Goal: Task Accomplishment & Management: Use online tool/utility

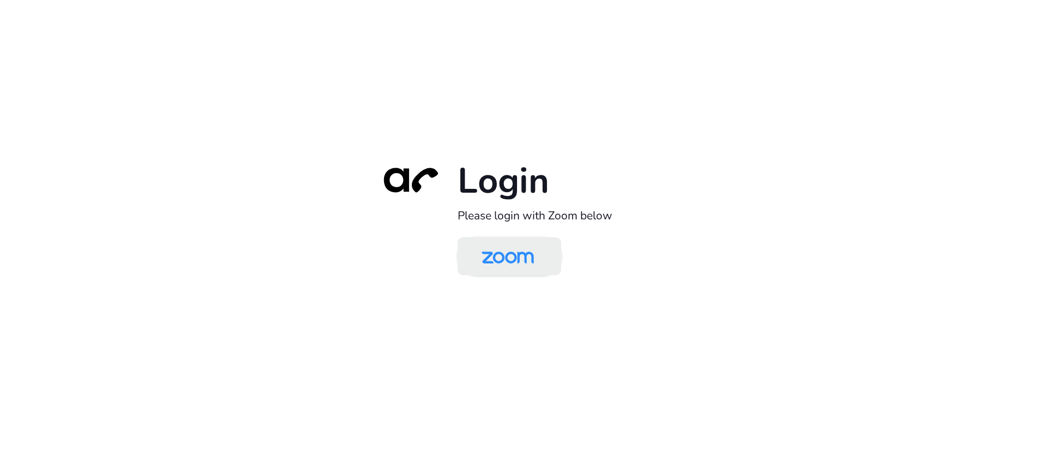
click at [522, 260] on img at bounding box center [507, 257] width 75 height 35
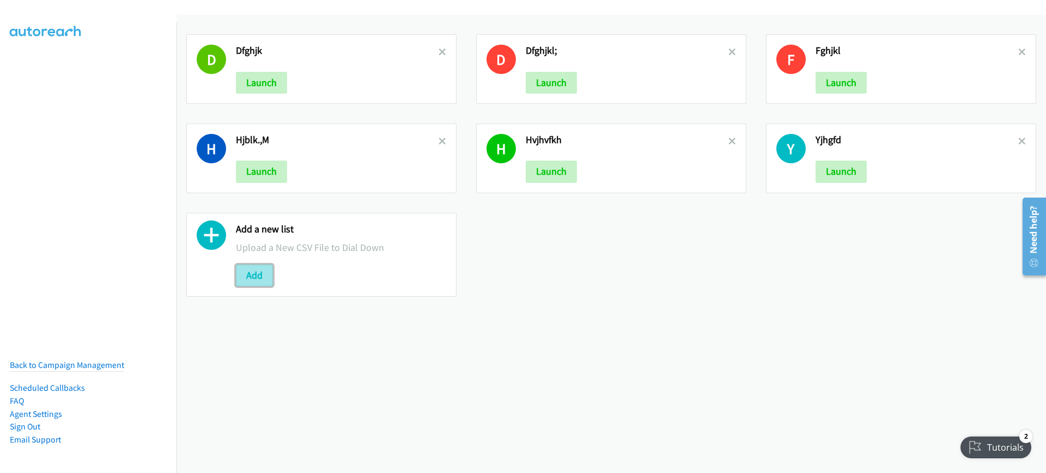
click at [270, 272] on button "Add" at bounding box center [254, 276] width 37 height 22
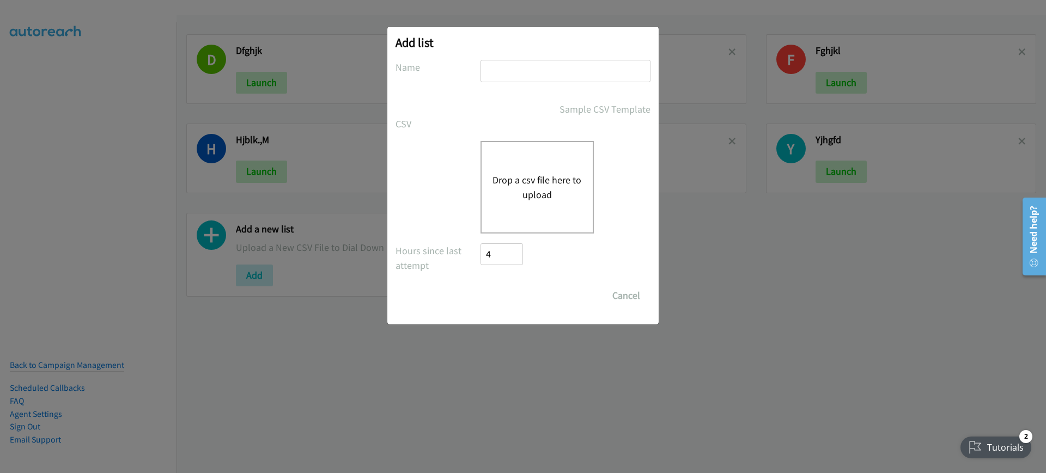
click at [488, 33] on div "Add list No phone fields were returned for that Report or List View Please uplo…" at bounding box center [522, 176] width 271 height 298
click at [420, 53] on div "Add list No phone fields were returned for that Report or List View Please uplo…" at bounding box center [522, 176] width 271 height 298
click at [491, 193] on div "Drop a csv file here to upload" at bounding box center [536, 187] width 113 height 93
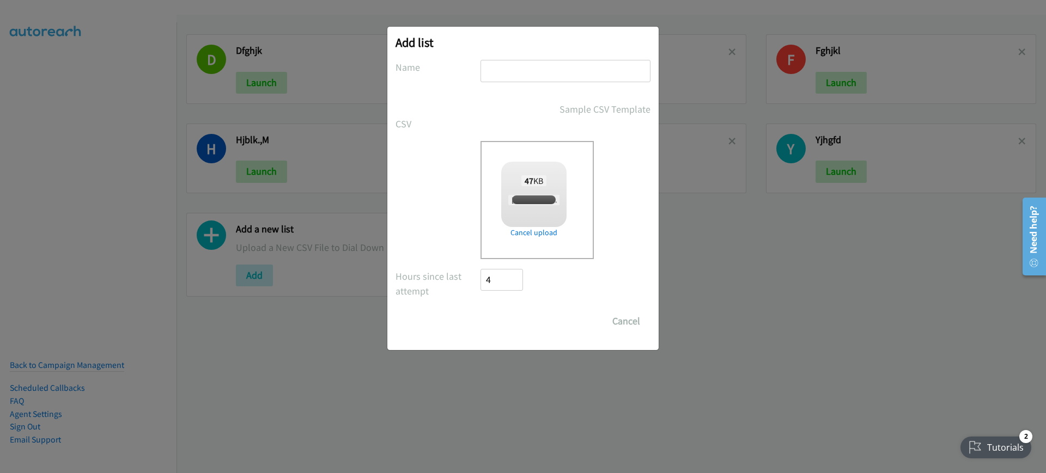
checkbox input "true"
click at [560, 72] on input "text" at bounding box center [565, 71] width 170 height 22
type input "ghjkl"
drag, startPoint x: 497, startPoint y: 315, endPoint x: 466, endPoint y: 418, distance: 107.0
click at [497, 315] on input "Save List" at bounding box center [508, 322] width 57 height 22
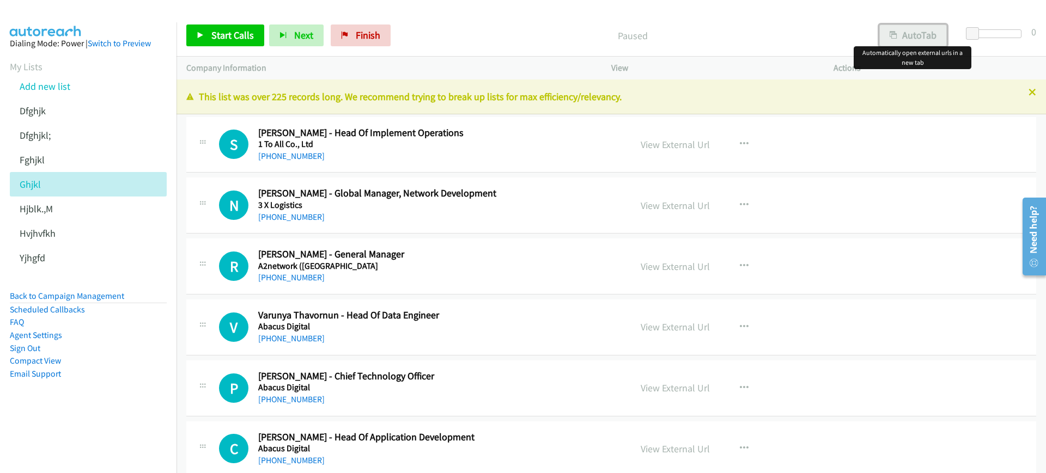
click at [923, 29] on button "AutoTab" at bounding box center [913, 36] width 68 height 22
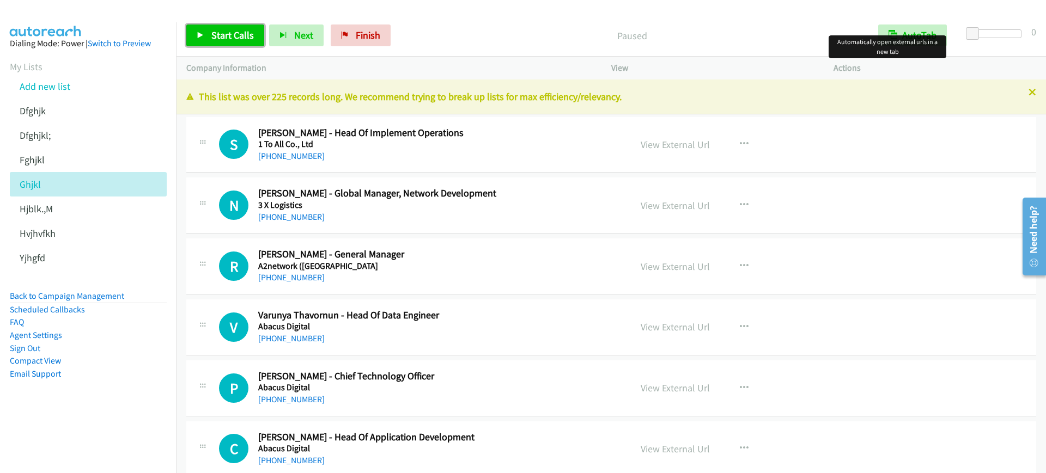
click at [214, 39] on span "Start Calls" at bounding box center [232, 35] width 42 height 13
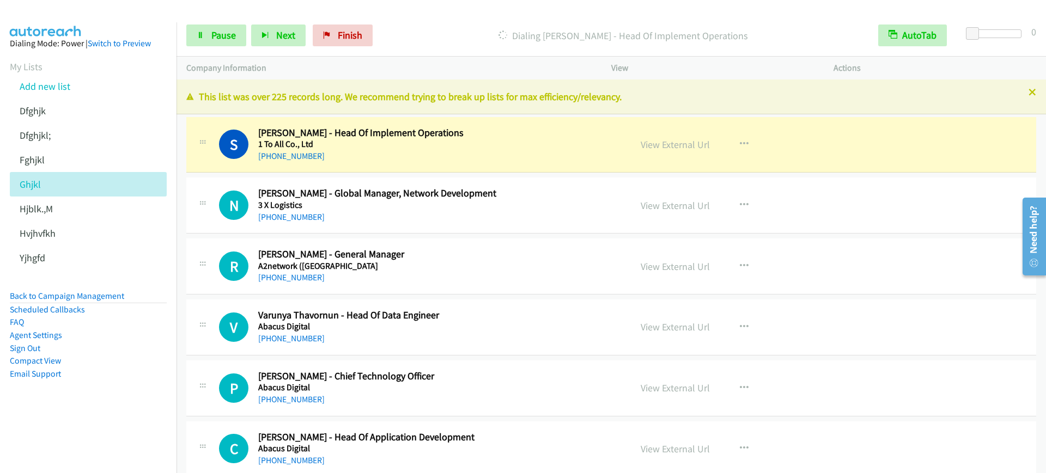
click at [85, 440] on nav "Dialing Mode: Power | Switch to Preview My Lists Add new list [GEOGRAPHIC_DATA]…" at bounding box center [88, 258] width 177 height 473
click at [229, 42] on link "Pause" at bounding box center [216, 36] width 60 height 22
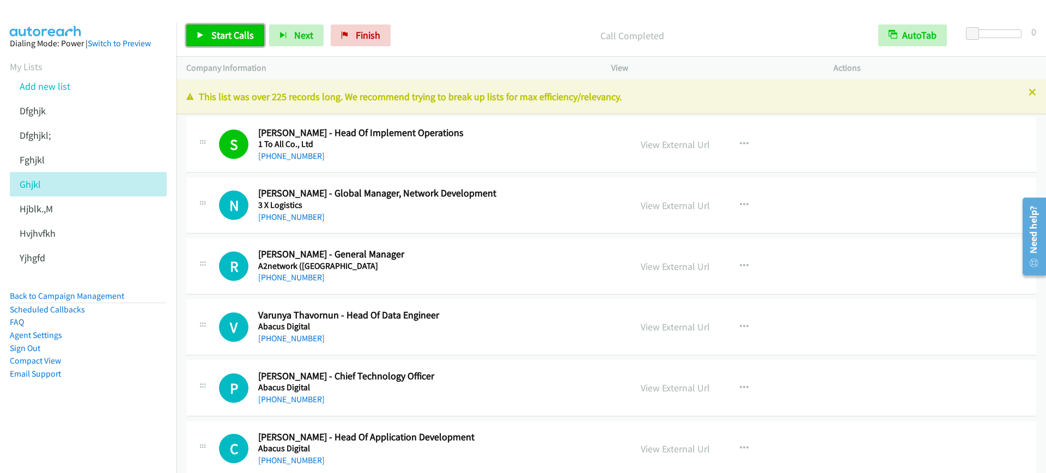
click at [245, 36] on span "Start Calls" at bounding box center [232, 35] width 42 height 13
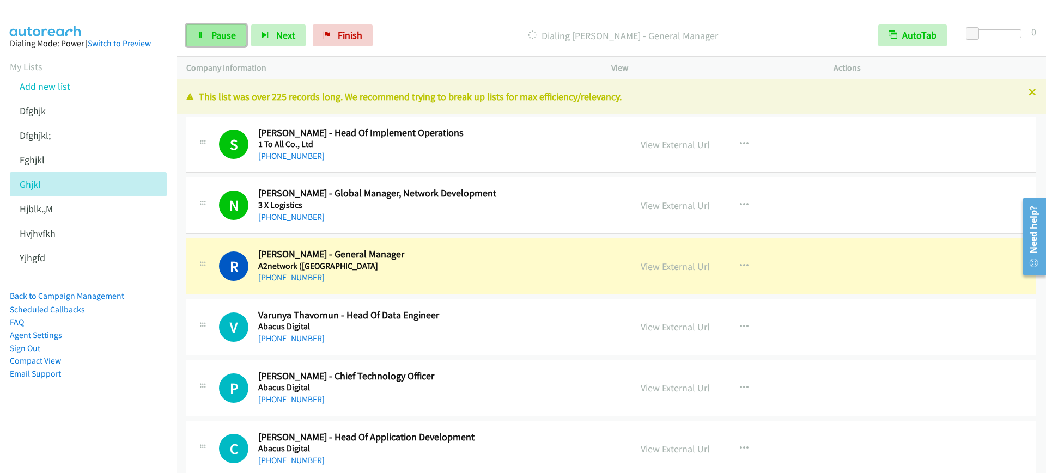
click at [218, 41] on link "Pause" at bounding box center [216, 36] width 60 height 22
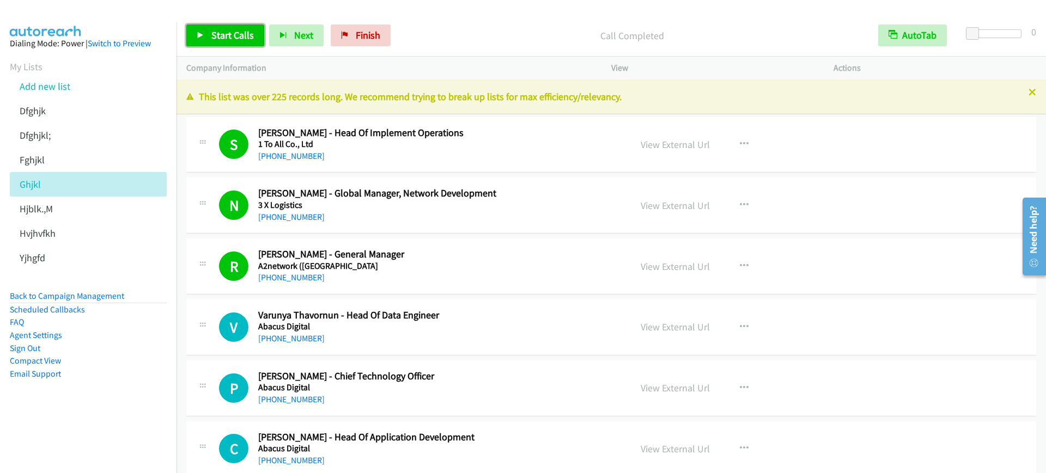
click at [241, 41] on span "Start Calls" at bounding box center [232, 35] width 42 height 13
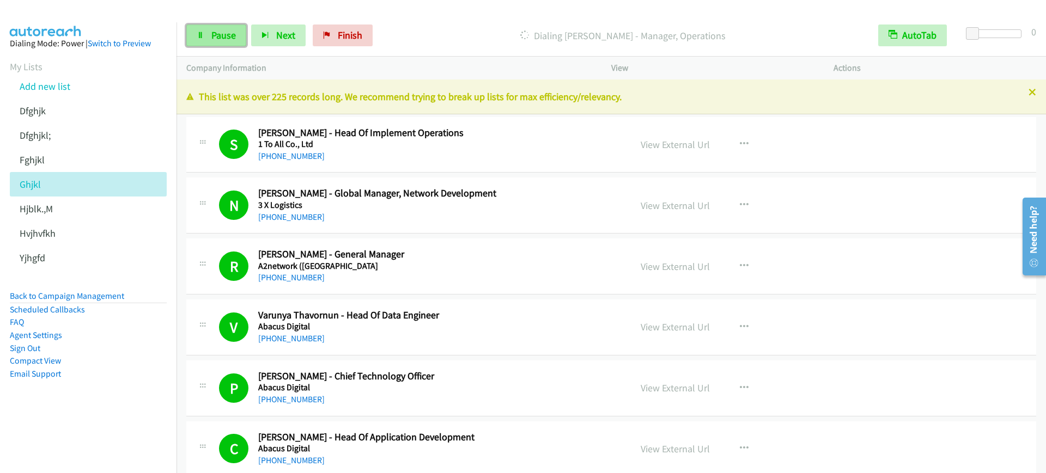
click at [235, 39] on span "Pause" at bounding box center [223, 35] width 25 height 13
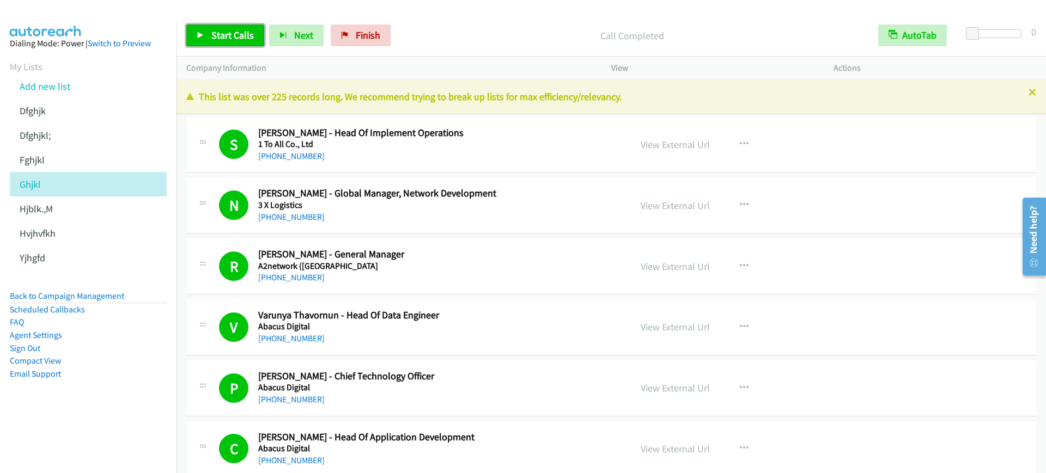
click at [241, 39] on span "Start Calls" at bounding box center [232, 35] width 42 height 13
click at [189, 39] on link "Pause" at bounding box center [216, 36] width 60 height 22
click at [935, 279] on div "R Callback Scheduled [PERSON_NAME] - General Manager A2network ([GEOGRAPHIC_DAT…" at bounding box center [611, 267] width 850 height 56
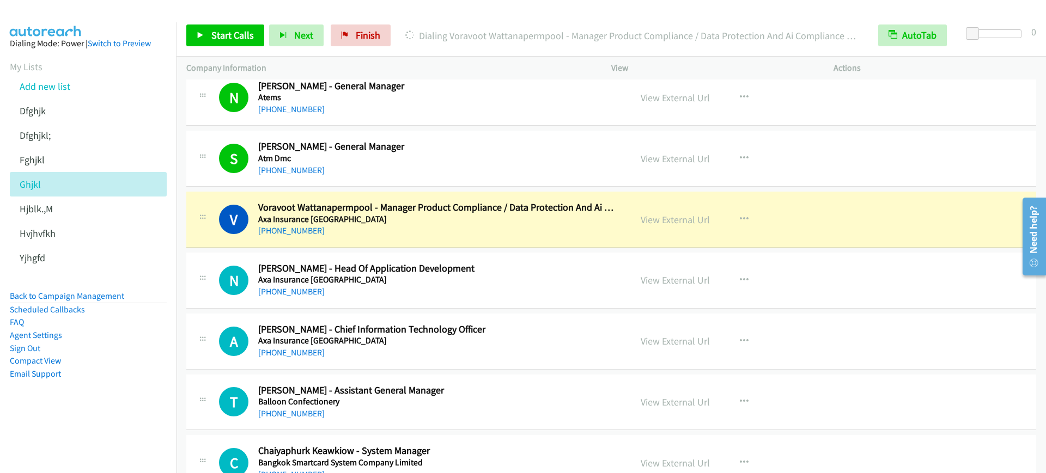
scroll to position [1090, 0]
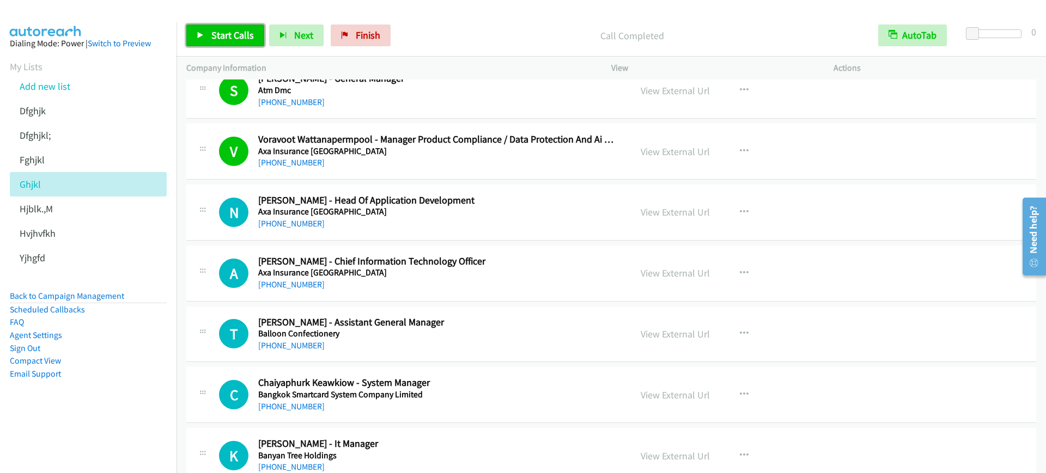
click at [215, 41] on span "Start Calls" at bounding box center [232, 35] width 42 height 13
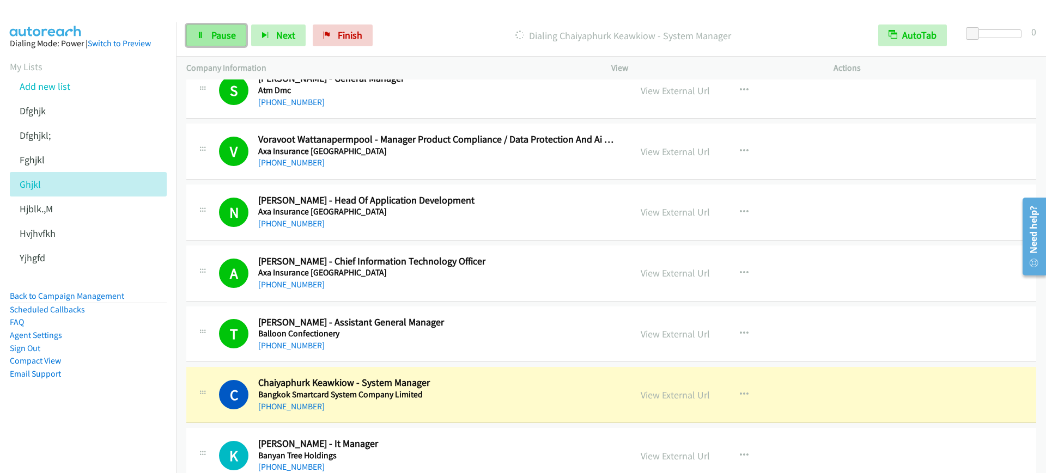
click at [227, 27] on link "Pause" at bounding box center [216, 36] width 60 height 22
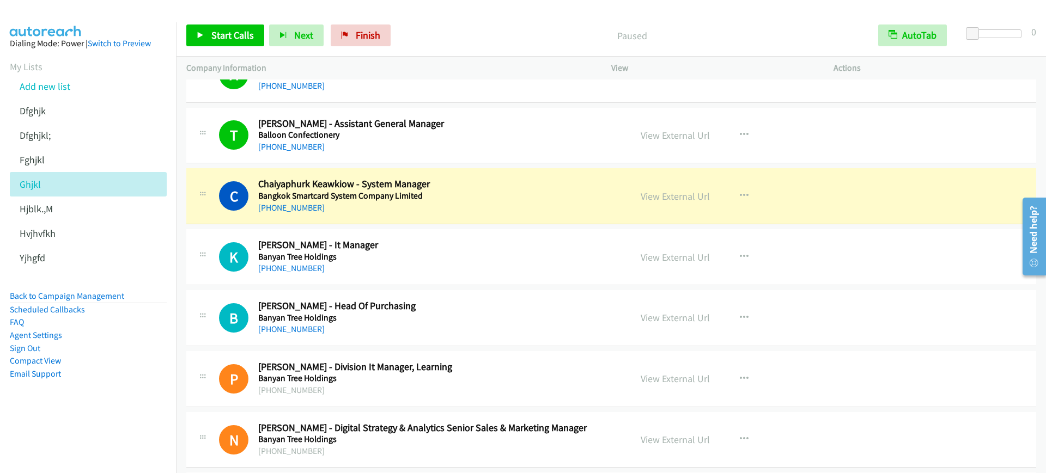
scroll to position [1362, 0]
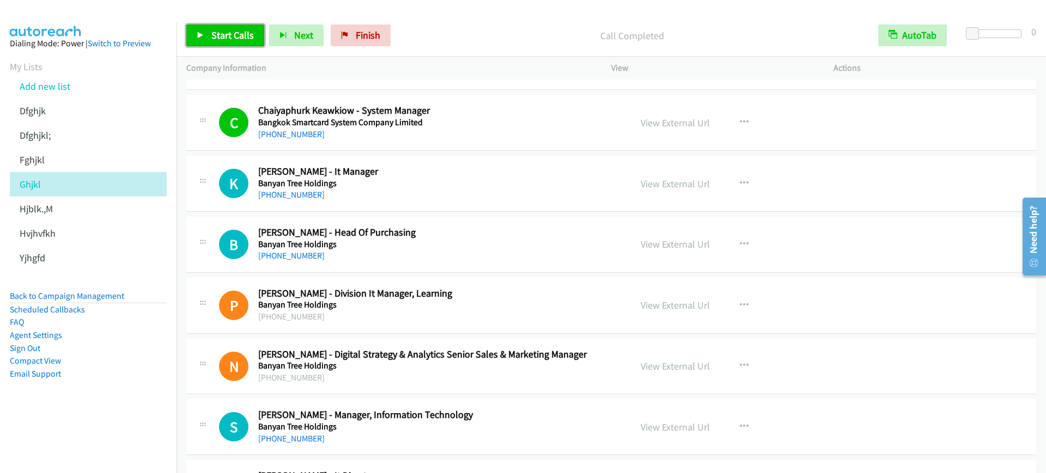
click at [230, 40] on span "Start Calls" at bounding box center [232, 35] width 42 height 13
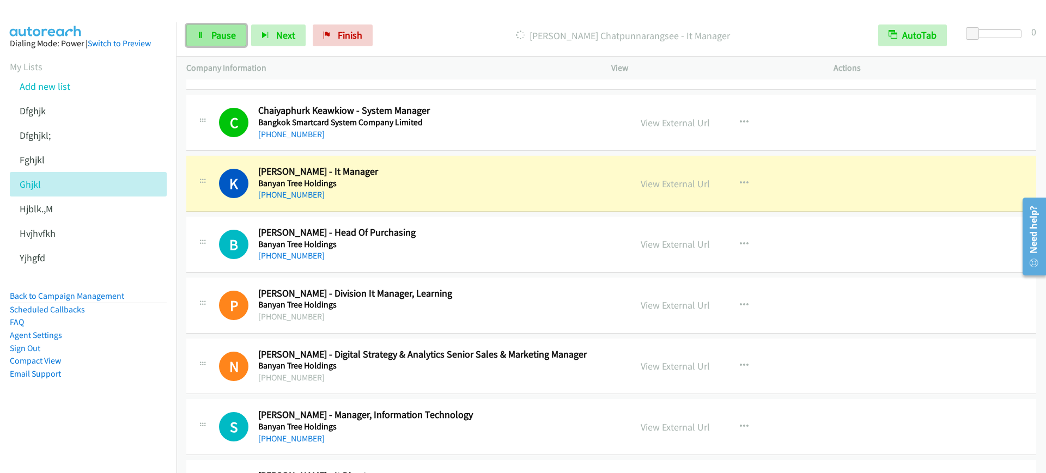
click at [224, 26] on link "Pause" at bounding box center [216, 36] width 60 height 22
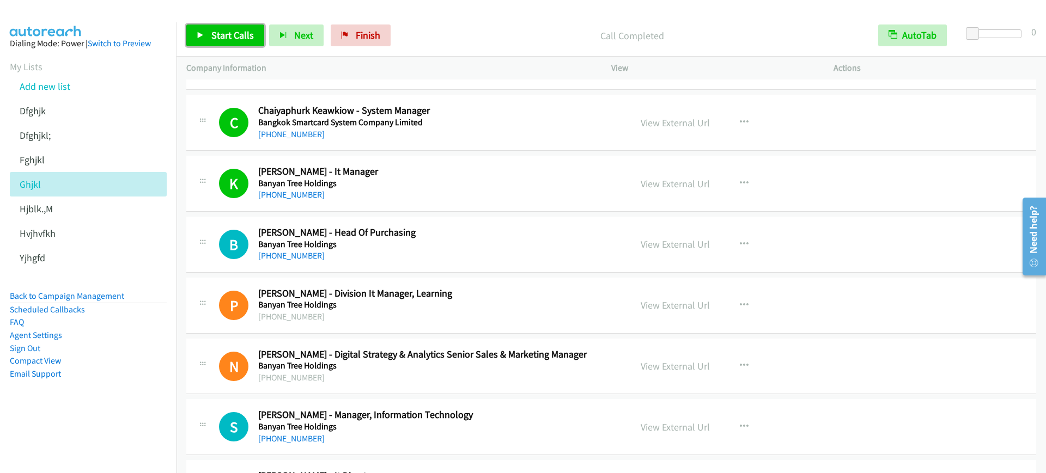
click at [255, 35] on link "Start Calls" at bounding box center [225, 36] width 78 height 22
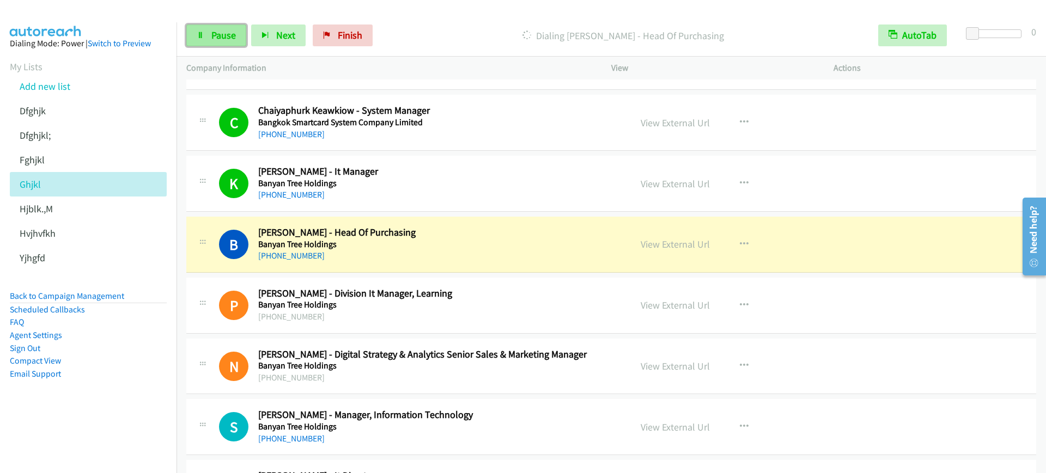
click at [210, 38] on link "Pause" at bounding box center [216, 36] width 60 height 22
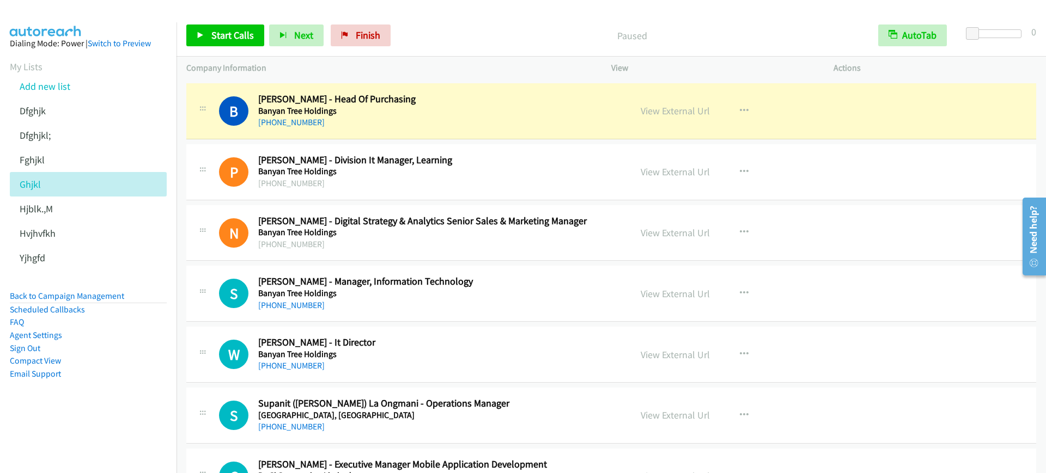
scroll to position [1498, 0]
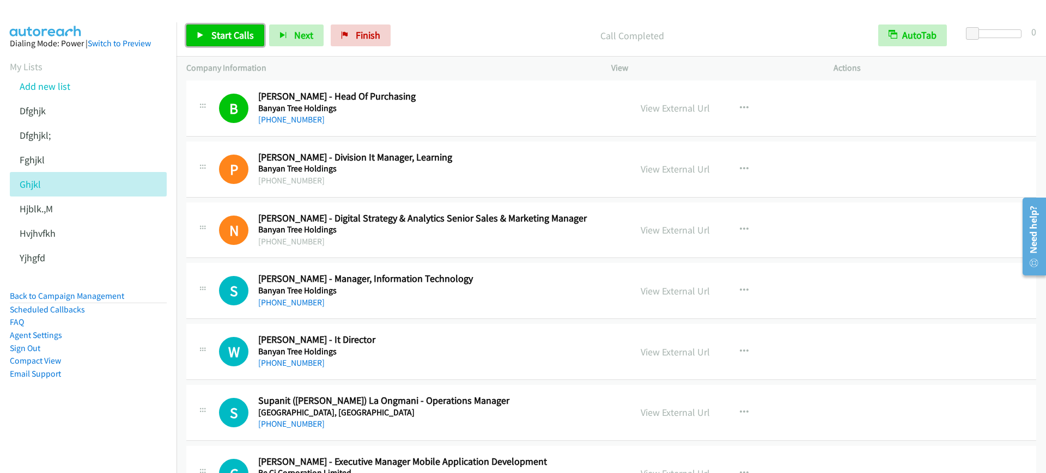
click at [233, 39] on span "Start Calls" at bounding box center [232, 35] width 42 height 13
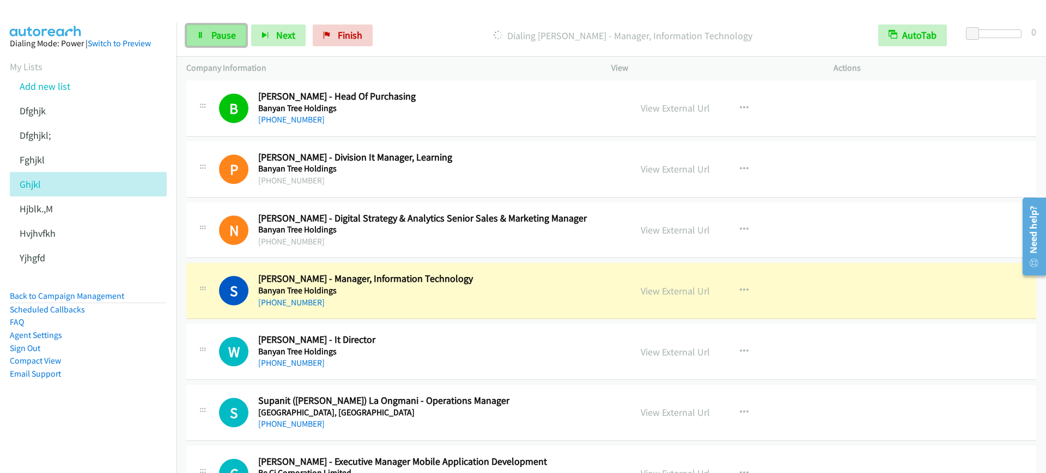
click at [236, 35] on link "Pause" at bounding box center [216, 36] width 60 height 22
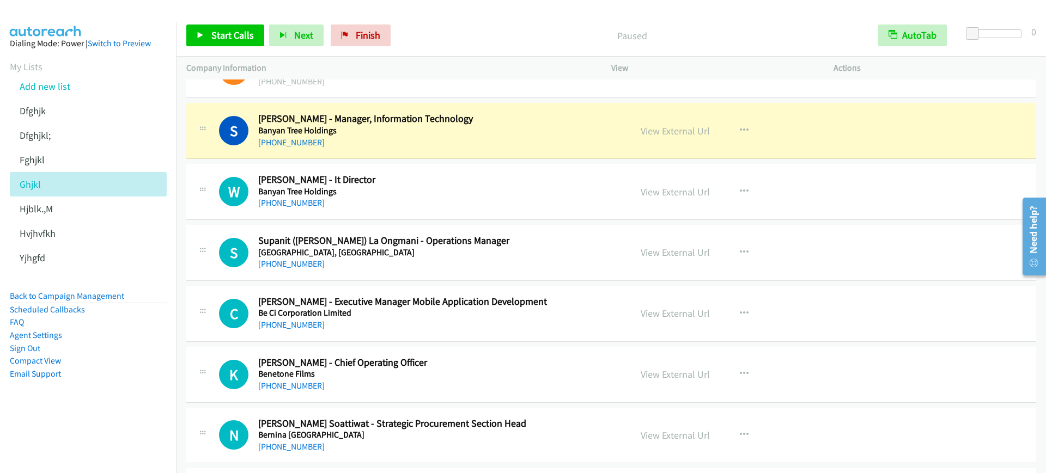
scroll to position [1634, 0]
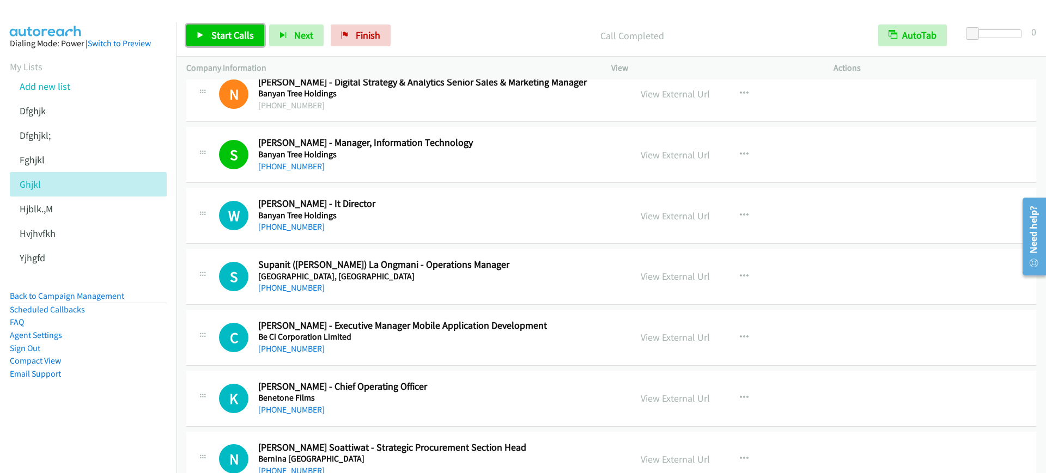
click at [239, 36] on span "Start Calls" at bounding box center [232, 35] width 42 height 13
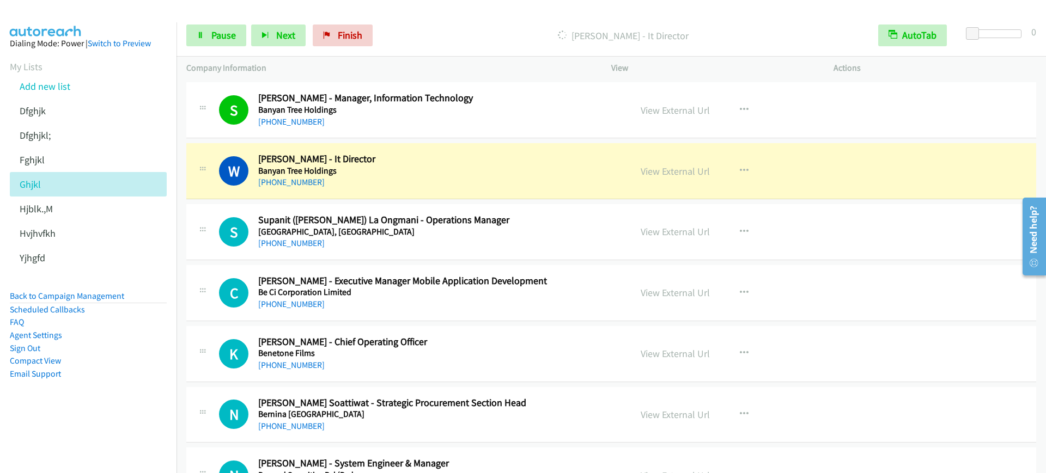
scroll to position [1702, 0]
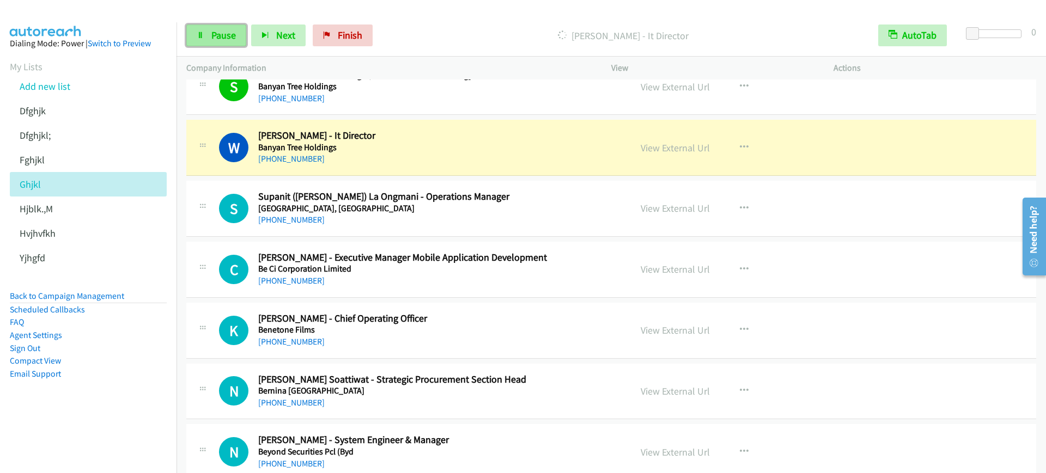
click at [218, 32] on span "Pause" at bounding box center [223, 35] width 25 height 13
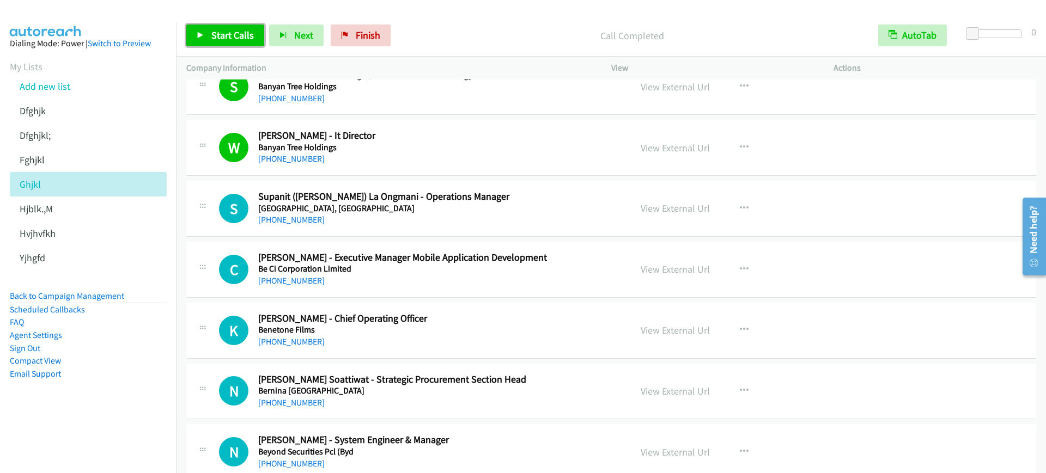
click at [222, 29] on span "Start Calls" at bounding box center [232, 35] width 42 height 13
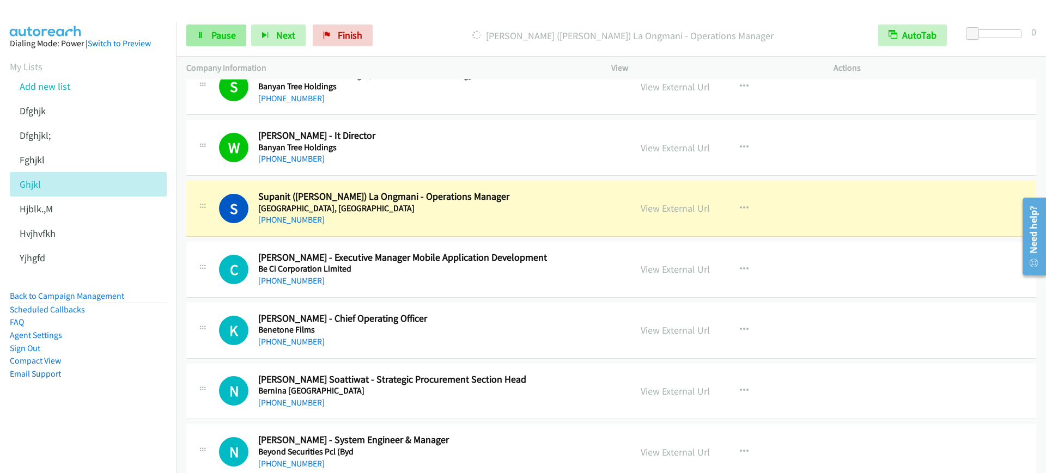
click at [188, 26] on div "Start Calls Pause Next Finish [PERSON_NAME] ([PERSON_NAME]) La Ongmani - Operat…" at bounding box center [611, 36] width 869 height 42
click at [208, 31] on link "Pause" at bounding box center [216, 36] width 60 height 22
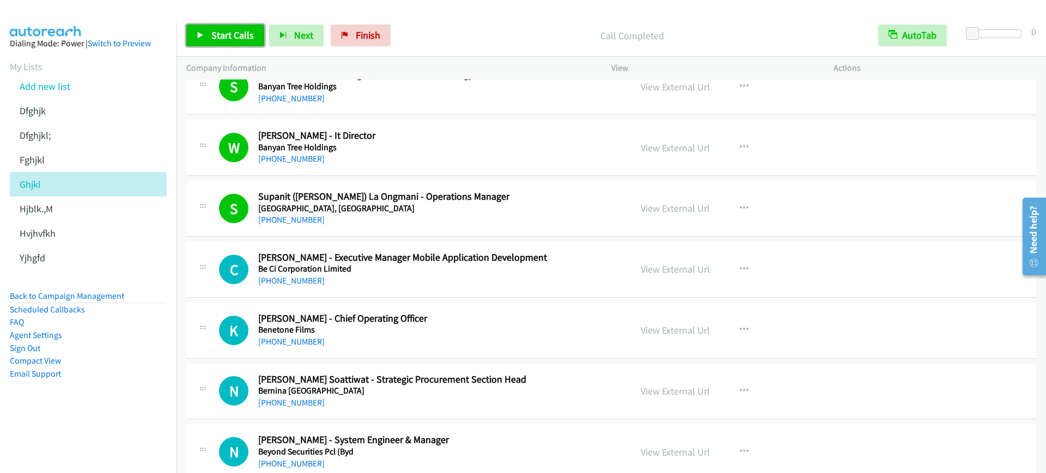
drag, startPoint x: 232, startPoint y: 32, endPoint x: 233, endPoint y: 25, distance: 7.8
click at [232, 33] on span "Start Calls" at bounding box center [232, 35] width 42 height 13
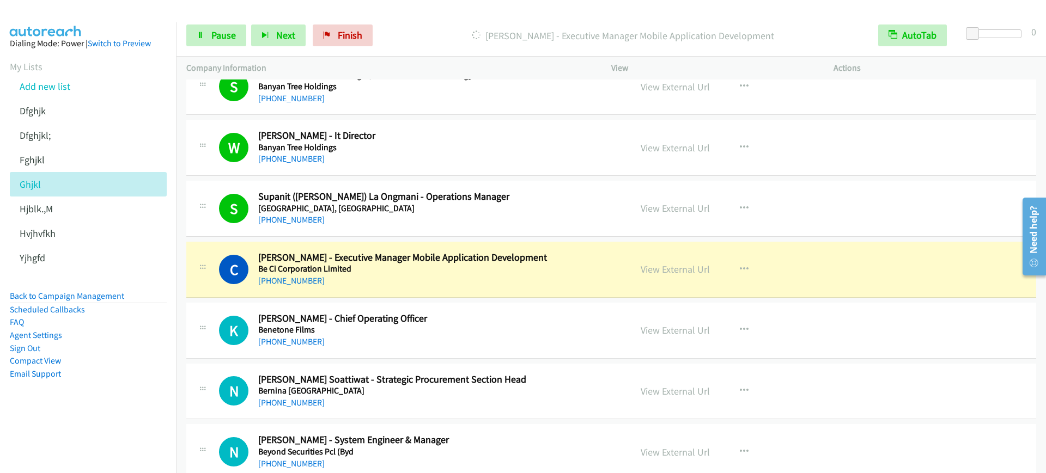
scroll to position [1839, 0]
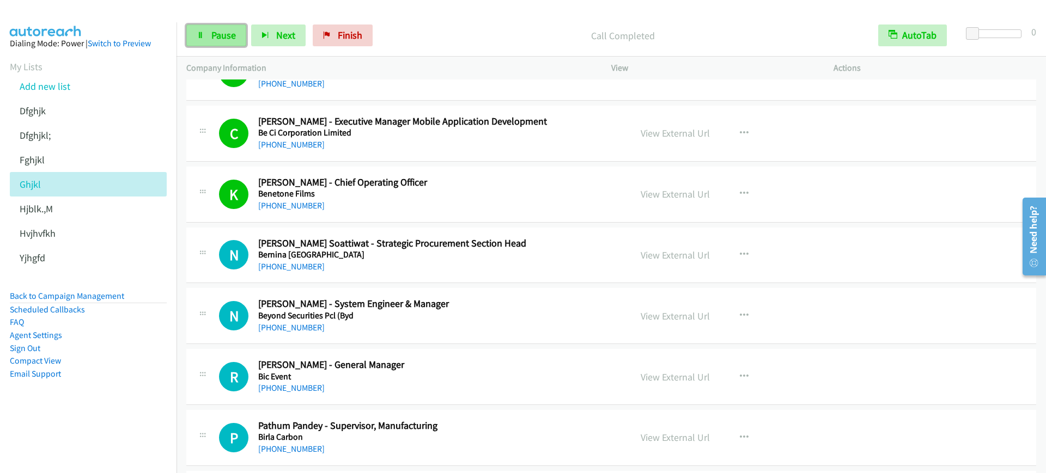
click at [215, 31] on span "Pause" at bounding box center [223, 35] width 25 height 13
click at [213, 40] on span "Start Calls" at bounding box center [232, 35] width 42 height 13
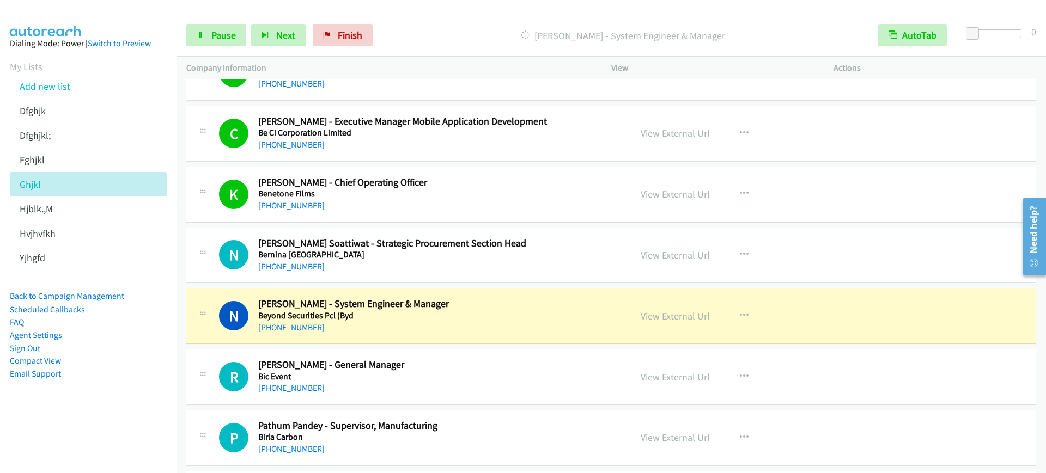
click at [482, 187] on h2 "[PERSON_NAME] - Chief Operating Officer" at bounding box center [437, 183] width 358 height 13
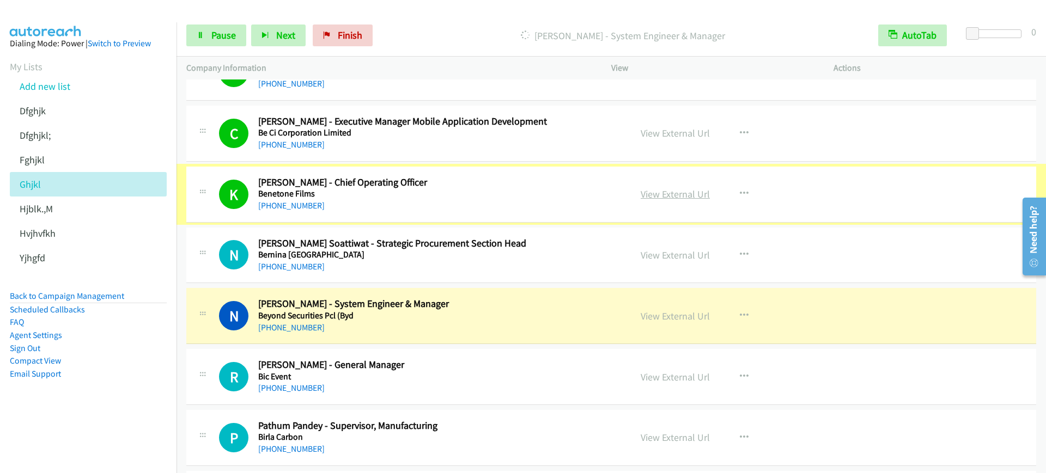
click at [667, 194] on link "View External Url" at bounding box center [675, 194] width 69 height 13
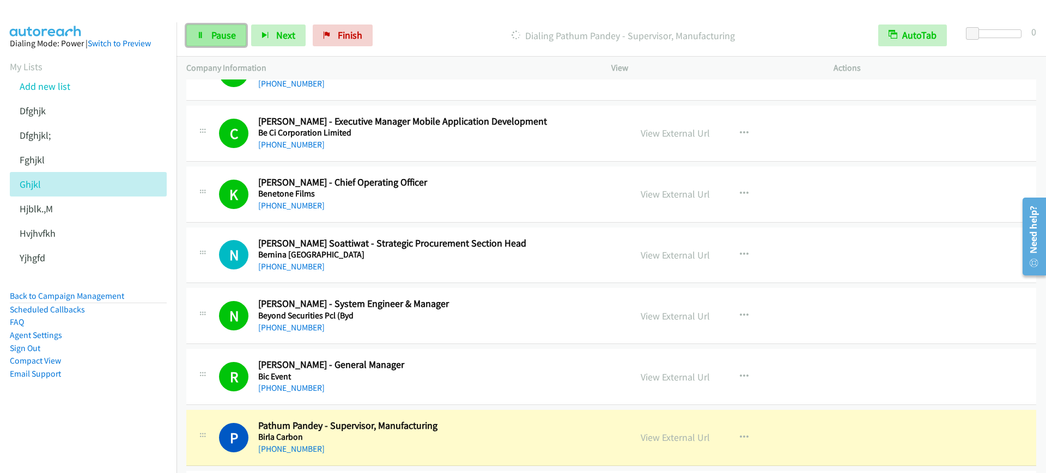
click at [214, 43] on link "Pause" at bounding box center [216, 36] width 60 height 22
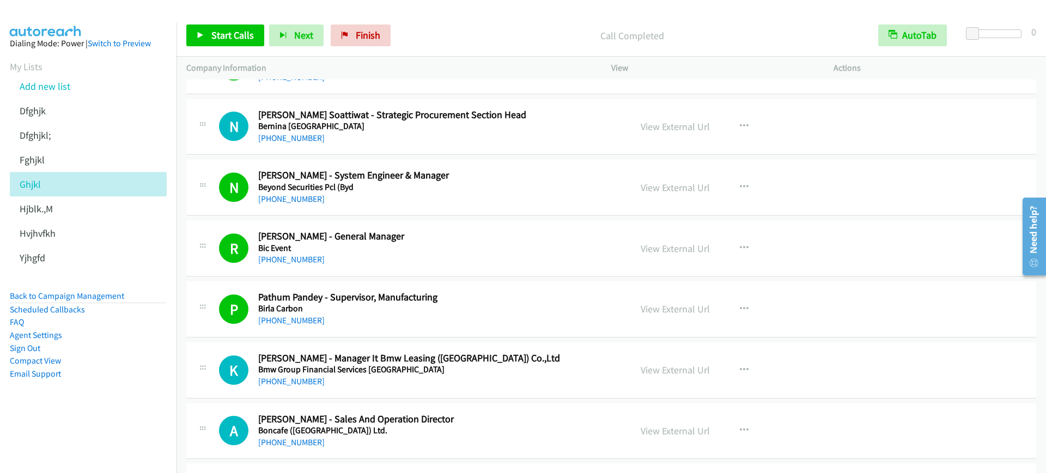
scroll to position [1975, 0]
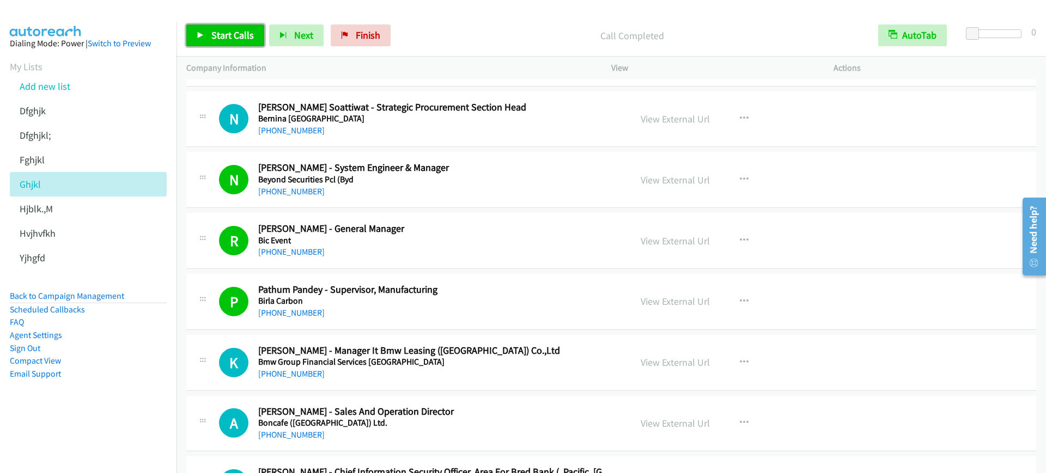
click at [242, 41] on link "Start Calls" at bounding box center [225, 36] width 78 height 22
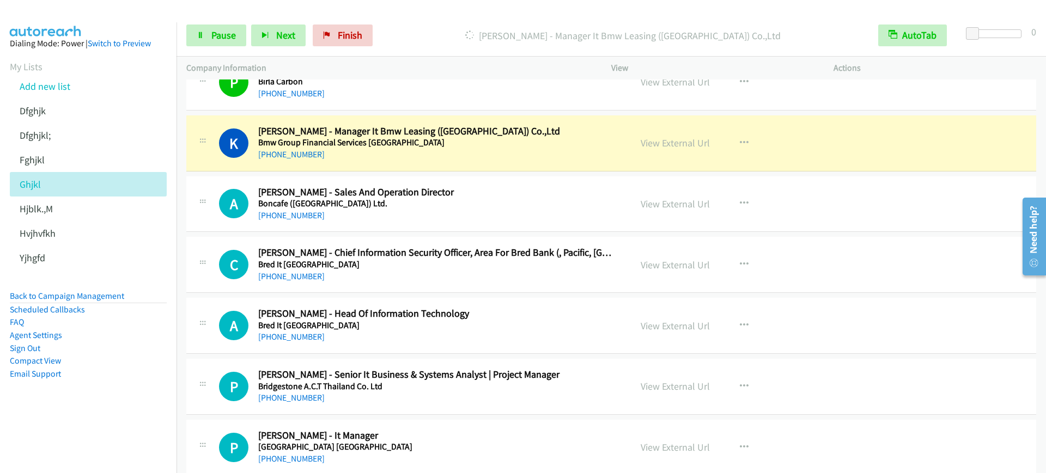
scroll to position [2179, 0]
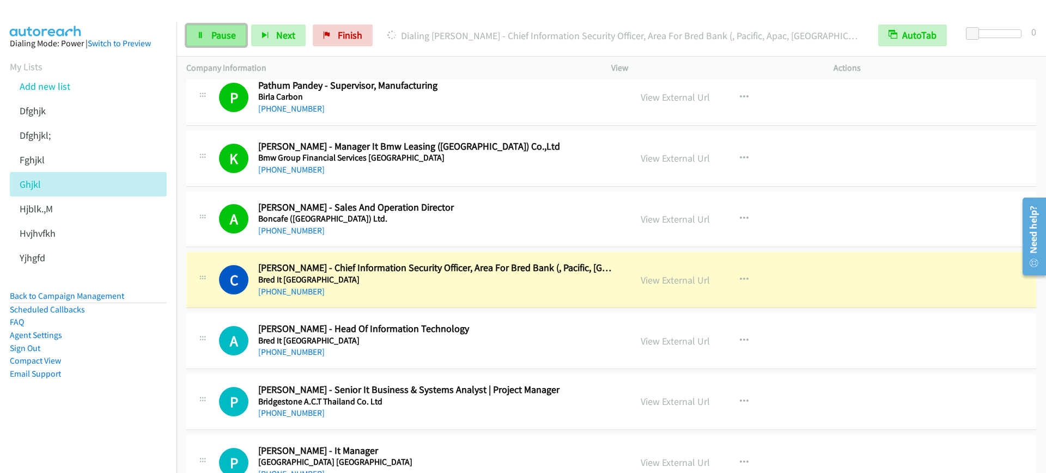
click at [216, 29] on span "Pause" at bounding box center [223, 35] width 25 height 13
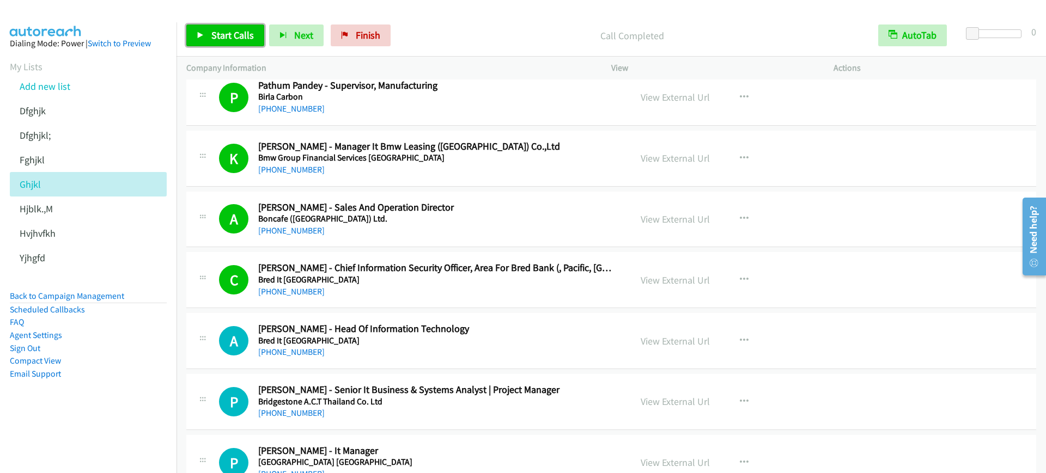
click at [223, 29] on span "Start Calls" at bounding box center [232, 35] width 42 height 13
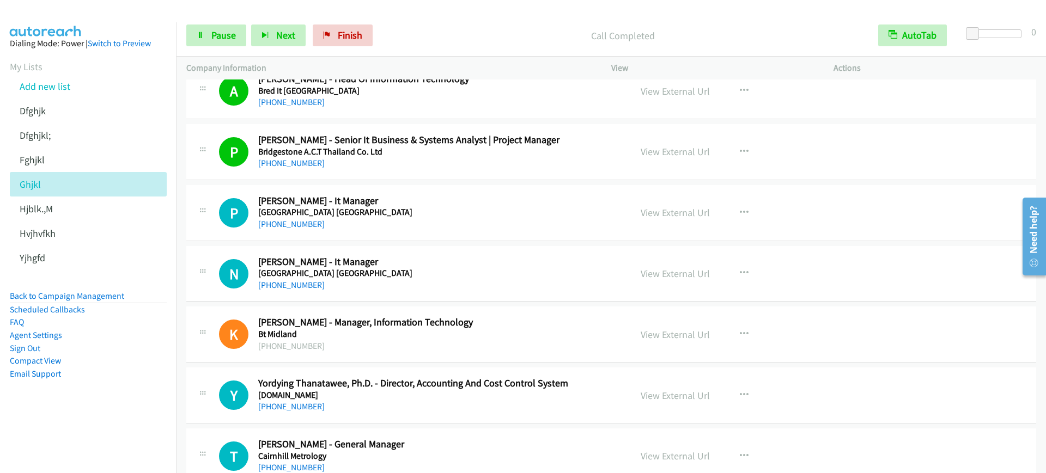
scroll to position [2451, 0]
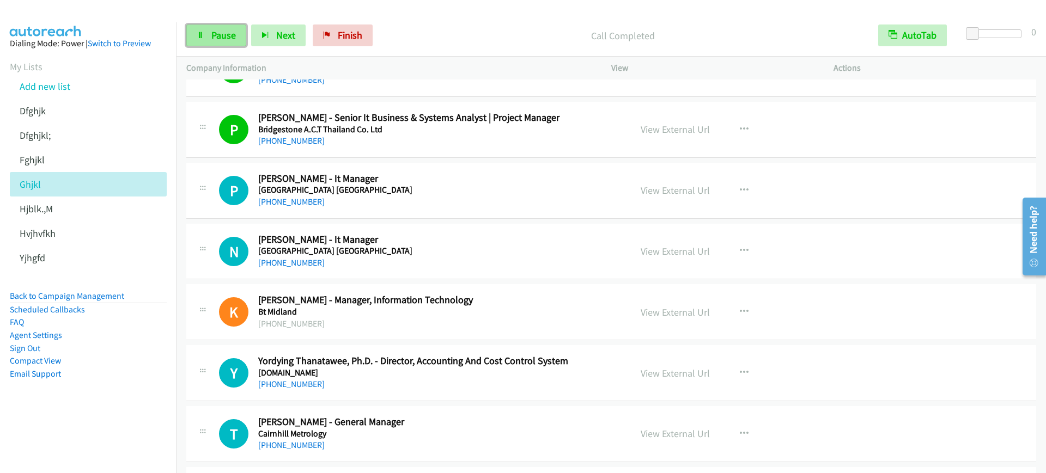
click at [227, 42] on link "Pause" at bounding box center [216, 36] width 60 height 22
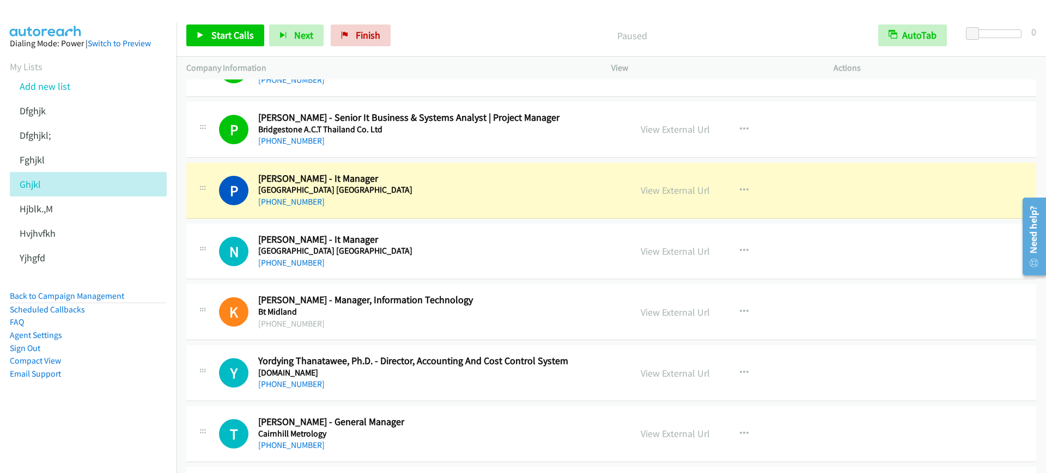
click at [82, 414] on aside "Dialing Mode: Power | Switch to Preview My Lists Add new list [GEOGRAPHIC_DATA]…" at bounding box center [88, 225] width 177 height 407
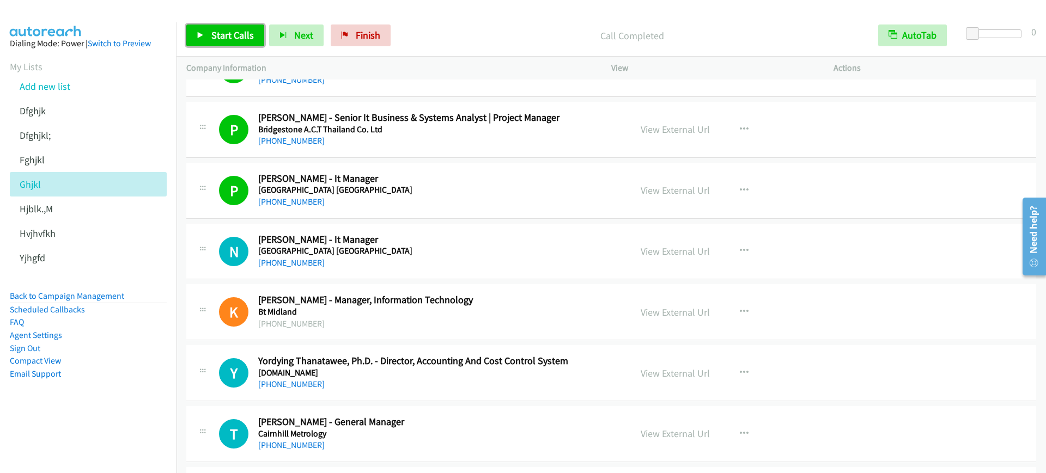
click at [214, 35] on span "Start Calls" at bounding box center [232, 35] width 42 height 13
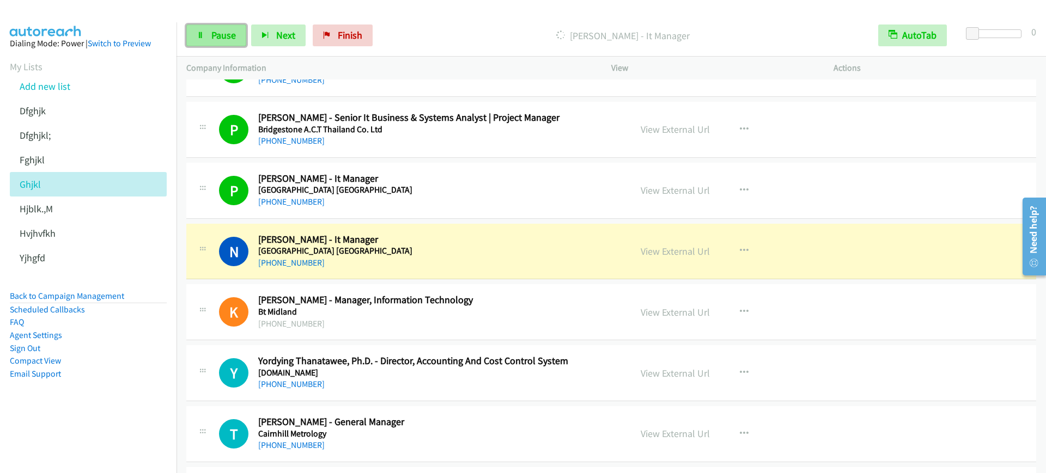
click at [210, 39] on link "Pause" at bounding box center [216, 36] width 60 height 22
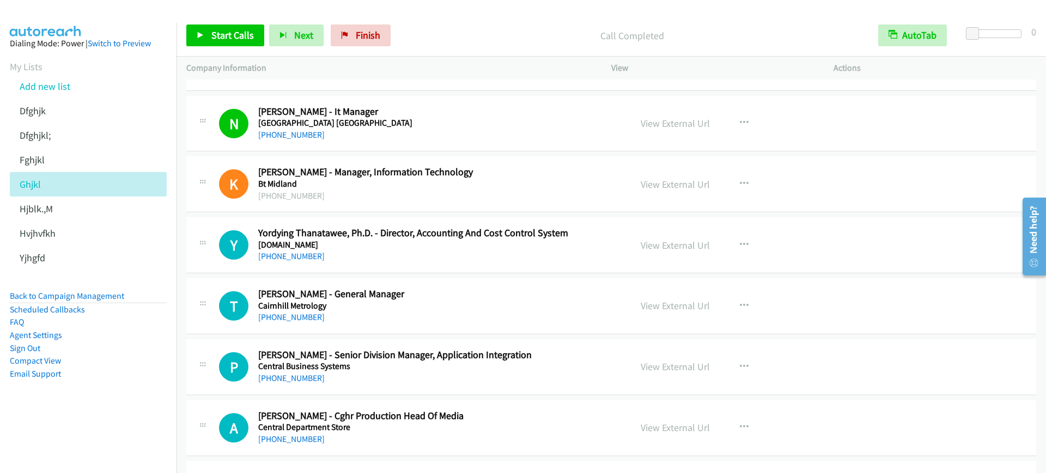
scroll to position [2588, 0]
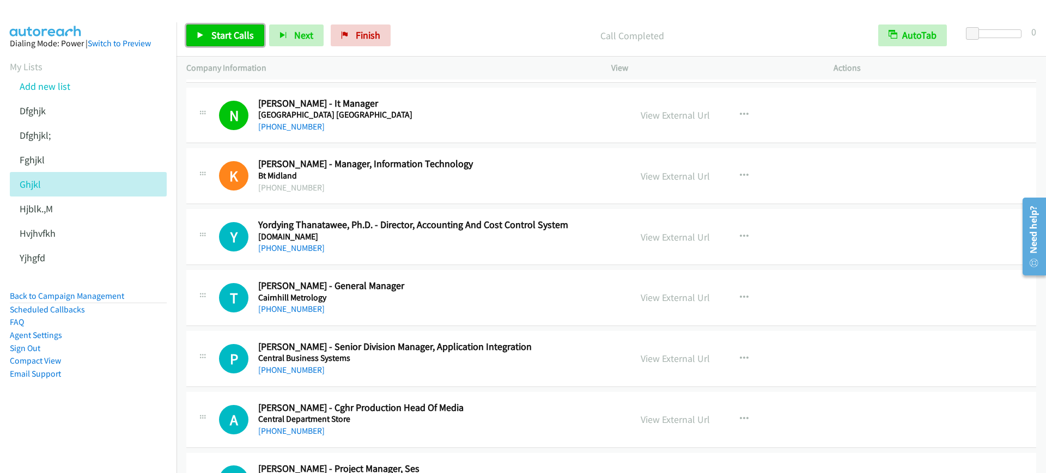
click at [218, 39] on span "Start Calls" at bounding box center [232, 35] width 42 height 13
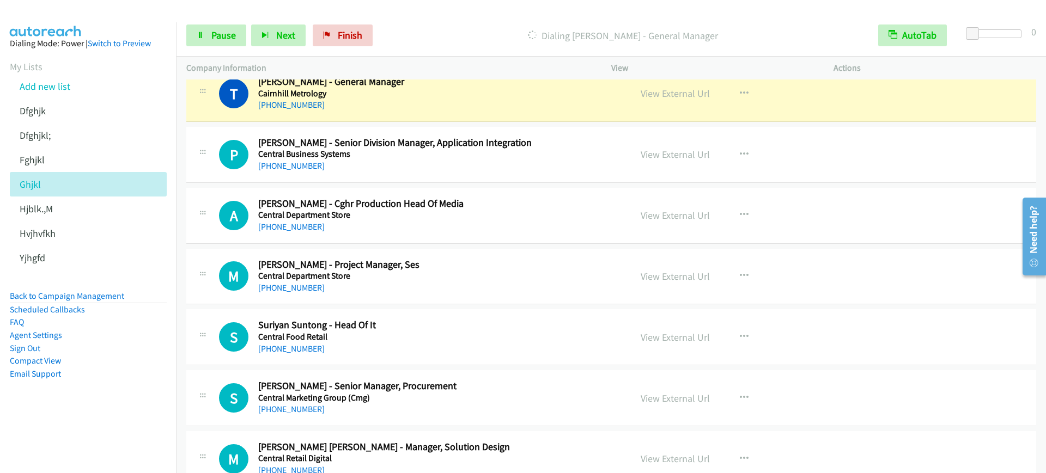
scroll to position [2724, 0]
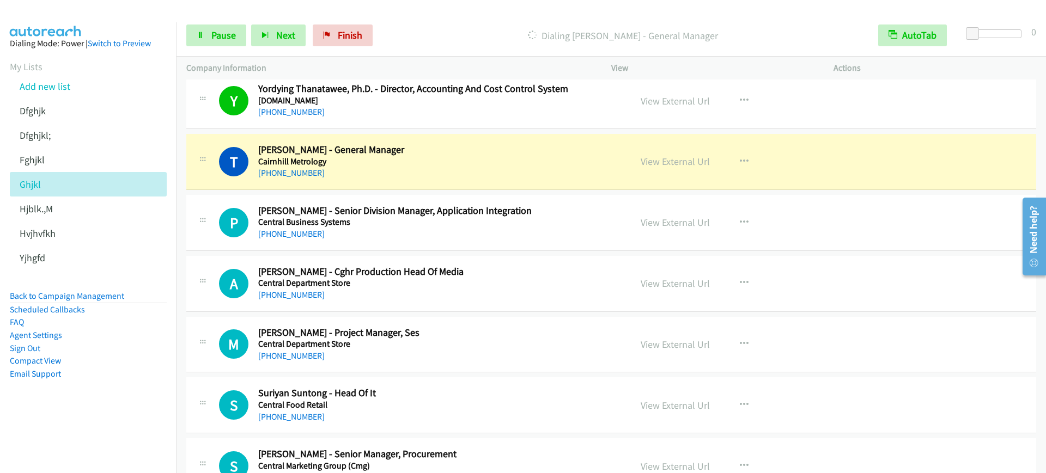
click at [222, 47] on div "Start Calls Pause Next Finish [PERSON_NAME] - General Manager AutoTab AutoTab 0" at bounding box center [611, 36] width 869 height 42
click at [222, 36] on span "Pause" at bounding box center [223, 35] width 25 height 13
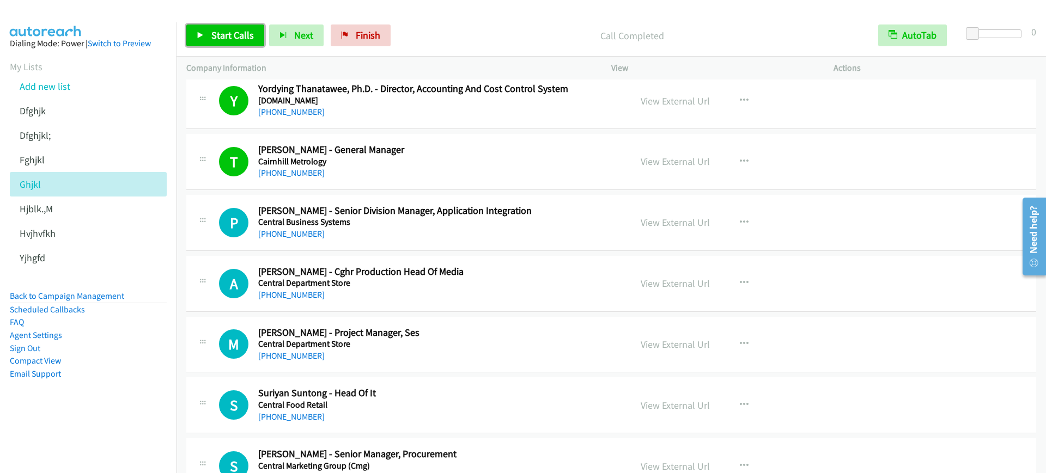
click at [247, 31] on span "Start Calls" at bounding box center [232, 35] width 42 height 13
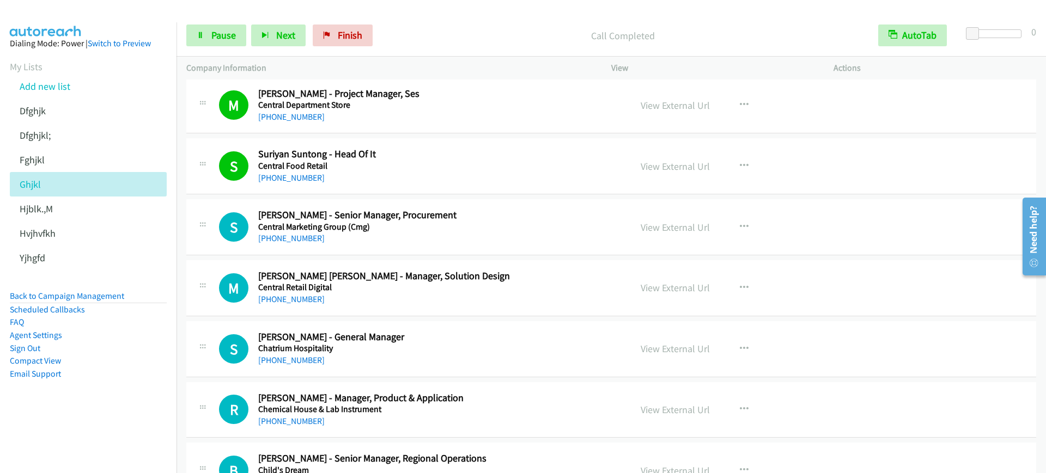
scroll to position [2996, 0]
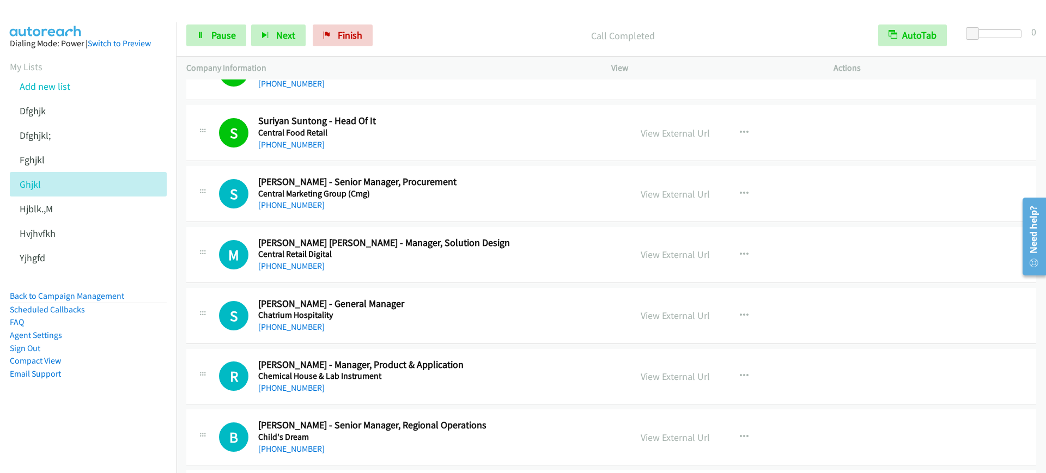
drag, startPoint x: 465, startPoint y: 125, endPoint x: 528, endPoint y: 121, distance: 63.9
click at [465, 124] on h2 "Suriyan Suntong - Head Of It" at bounding box center [437, 121] width 358 height 13
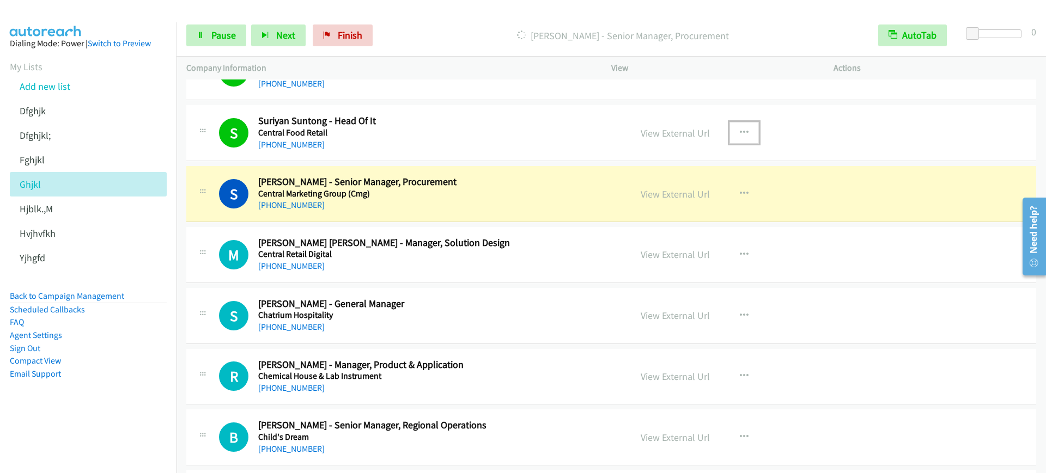
click at [731, 130] on button "button" at bounding box center [743, 133] width 29 height 22
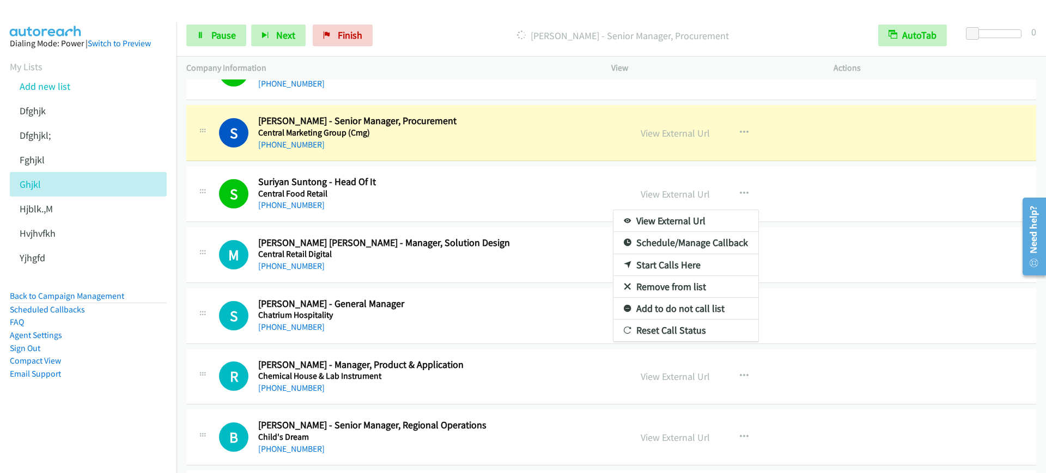
scroll to position [2974, 0]
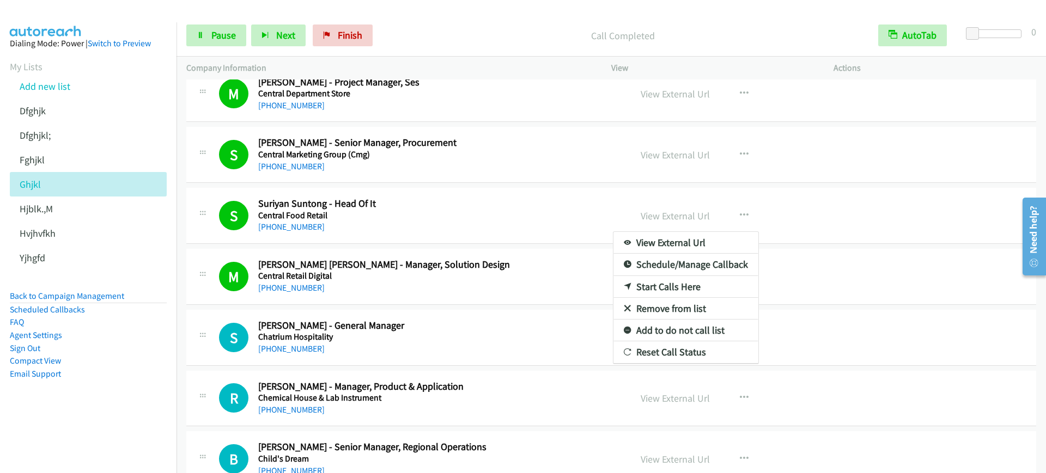
click at [237, 39] on div at bounding box center [523, 236] width 1046 height 473
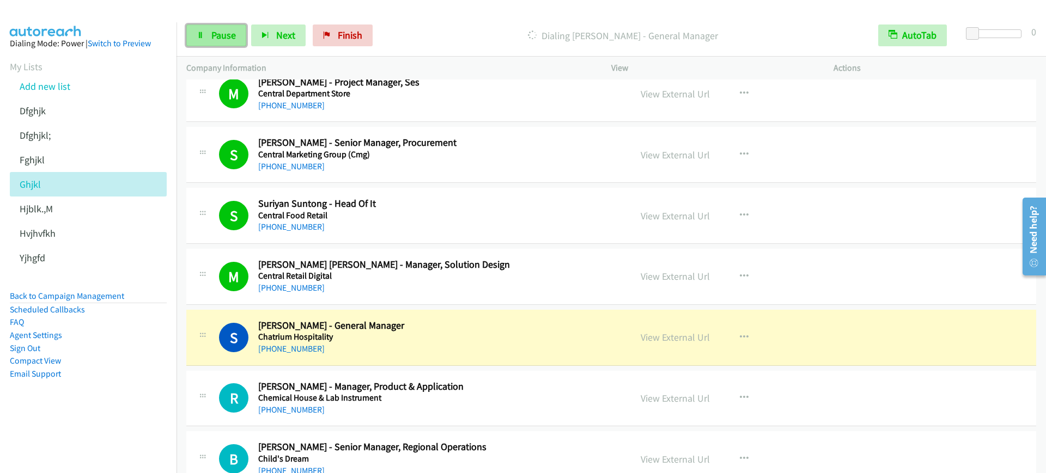
click at [229, 34] on span "Pause" at bounding box center [223, 35] width 25 height 13
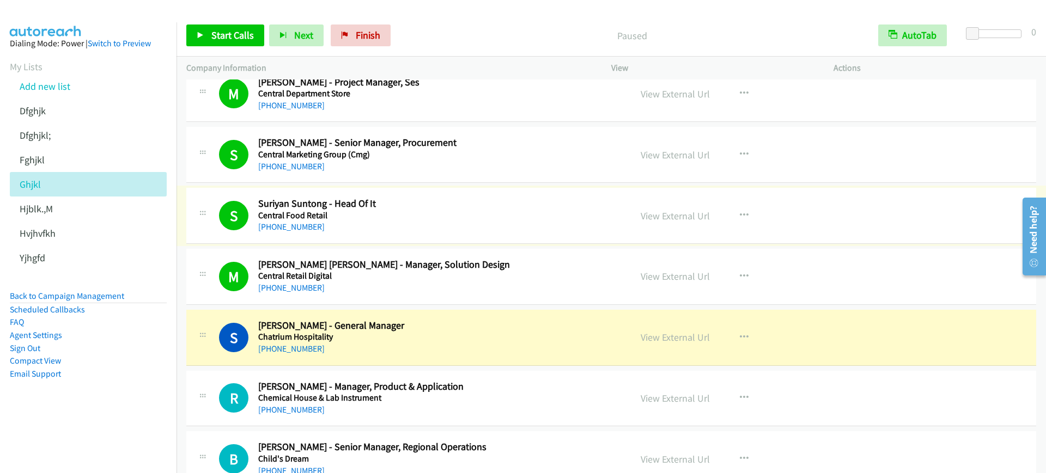
click at [661, 220] on link "View External Url" at bounding box center [675, 216] width 69 height 13
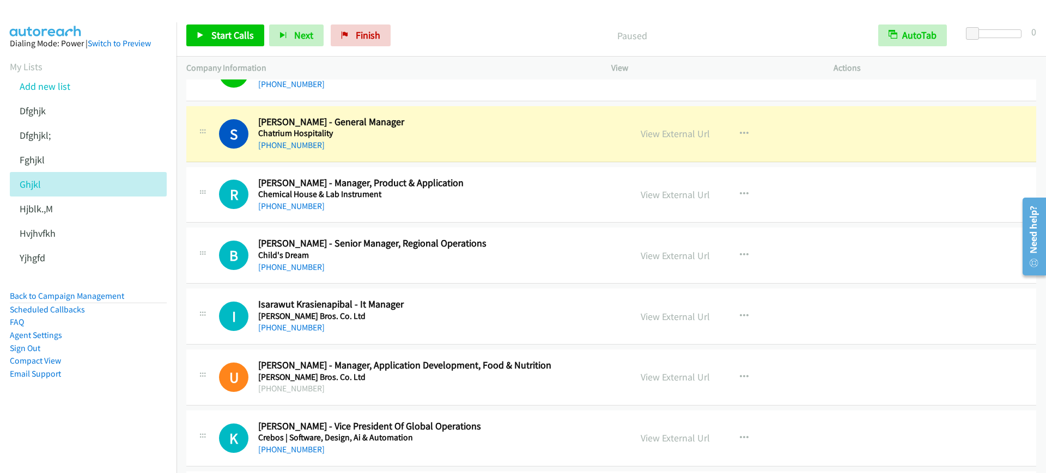
scroll to position [3179, 0]
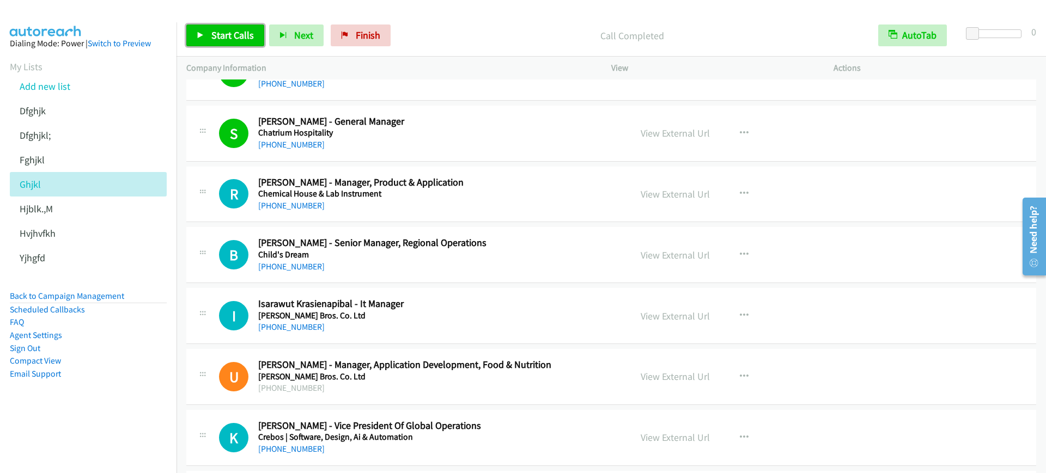
click at [210, 31] on link "Start Calls" at bounding box center [225, 36] width 78 height 22
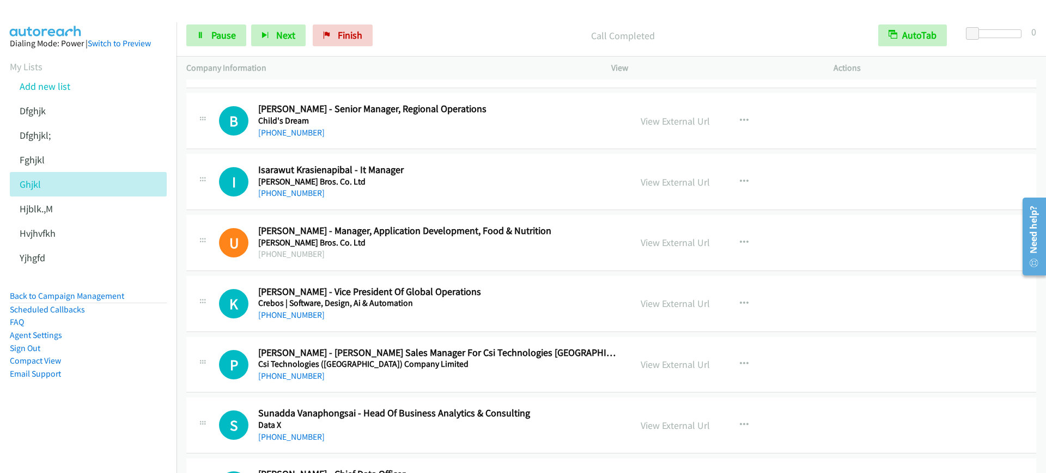
scroll to position [3315, 0]
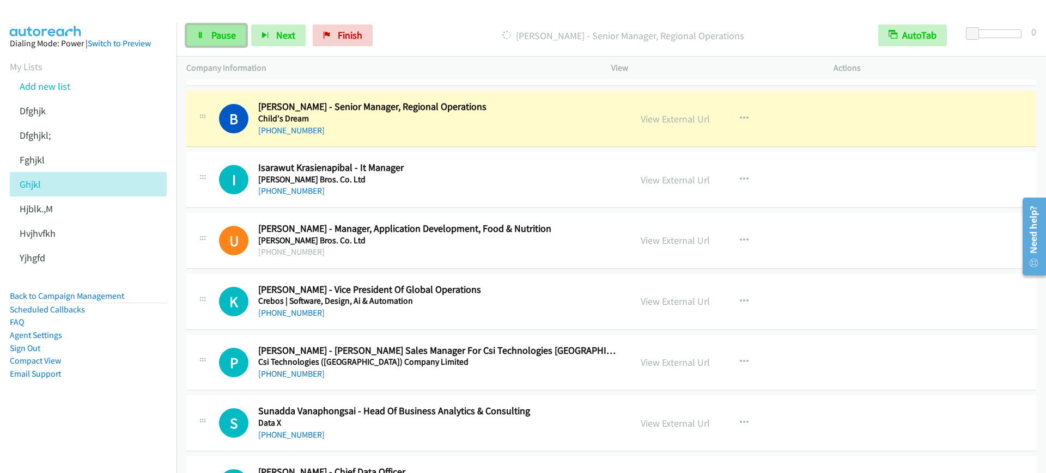
click at [193, 35] on link "Pause" at bounding box center [216, 36] width 60 height 22
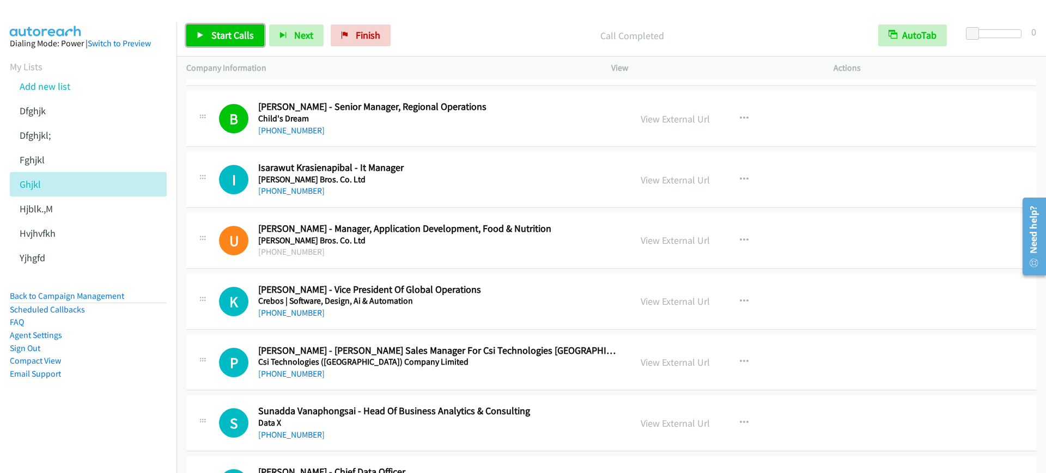
click at [226, 40] on span "Start Calls" at bounding box center [232, 35] width 42 height 13
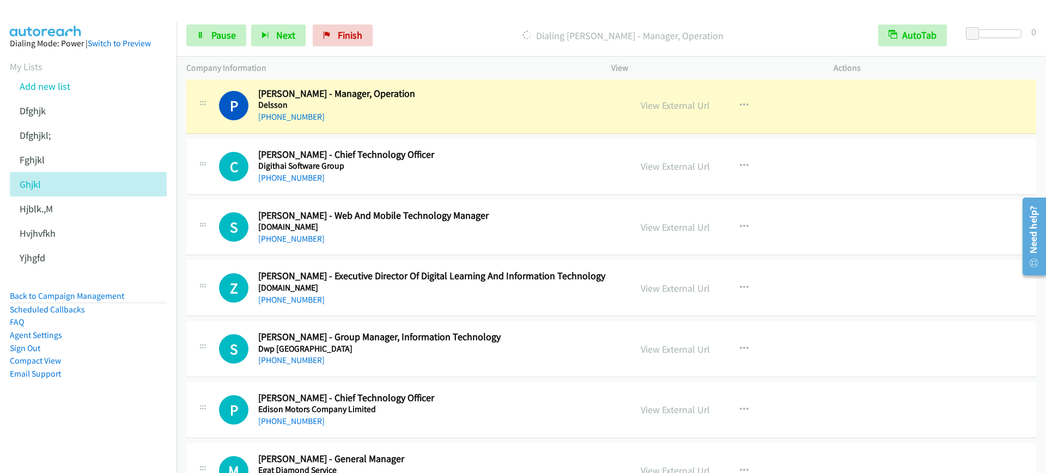
scroll to position [3792, 0]
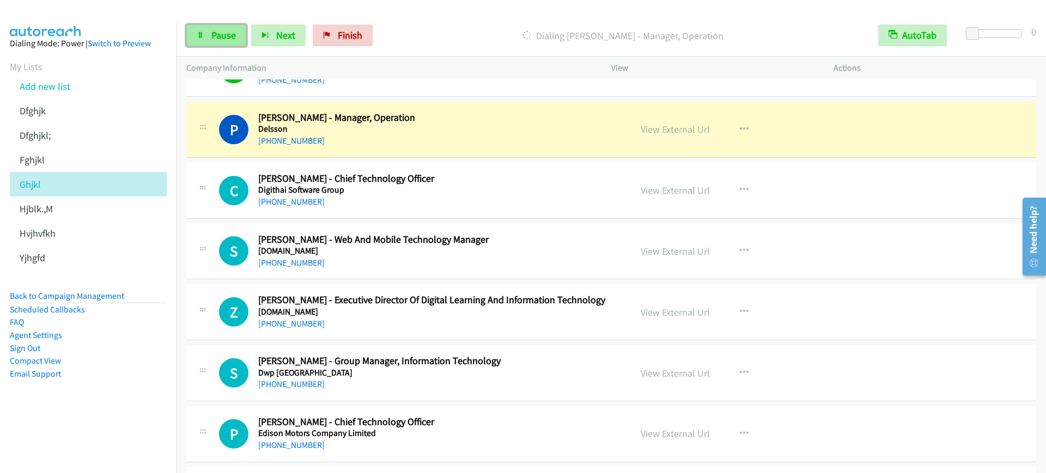
click at [200, 33] on icon at bounding box center [201, 36] width 8 height 8
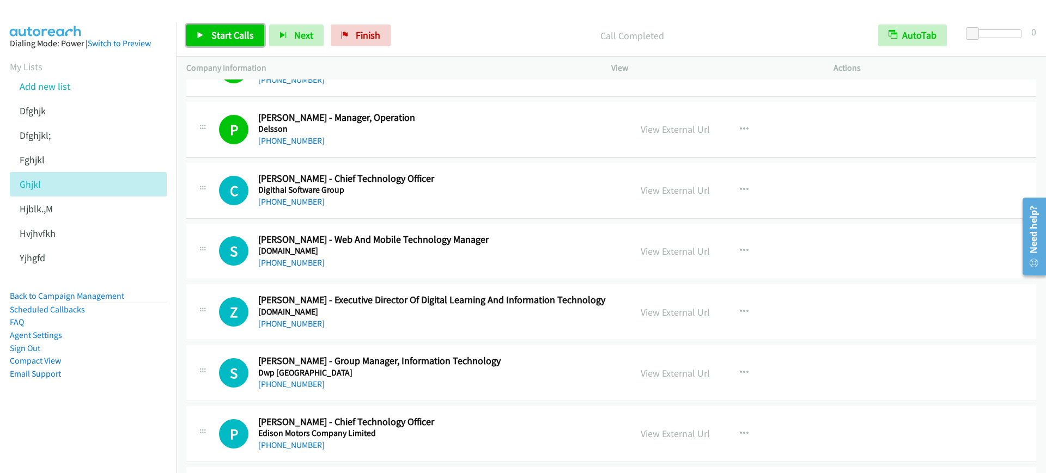
click at [205, 42] on link "Start Calls" at bounding box center [225, 36] width 78 height 22
click at [196, 33] on link "Pause" at bounding box center [216, 36] width 60 height 22
click at [453, 119] on h2 "[PERSON_NAME] - Manager, Operation" at bounding box center [437, 118] width 358 height 13
click at [677, 129] on link "View External Url" at bounding box center [675, 129] width 69 height 13
click at [208, 38] on link "Start Calls" at bounding box center [225, 36] width 78 height 22
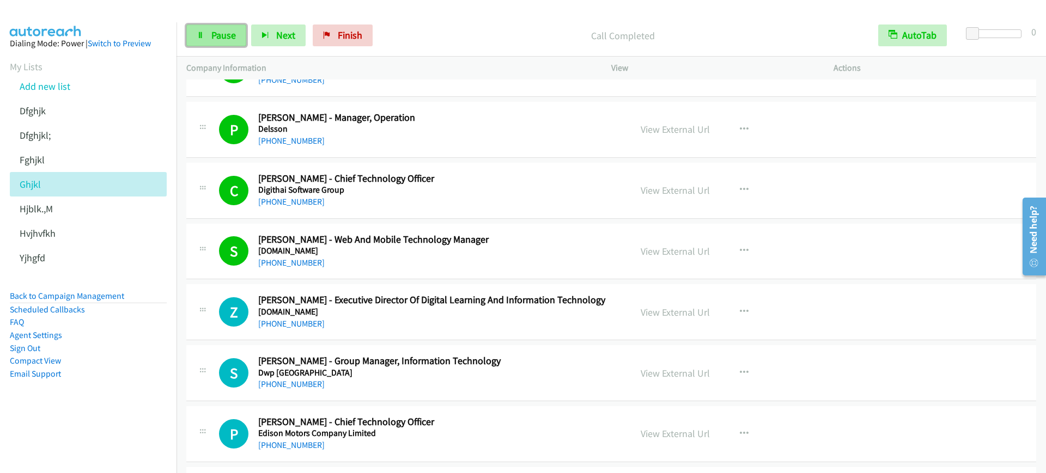
click at [209, 35] on link "Pause" at bounding box center [216, 36] width 60 height 22
drag, startPoint x: 120, startPoint y: 412, endPoint x: 139, endPoint y: 404, distance: 20.7
click at [120, 412] on aside "Dialing Mode: Power | Switch to Preview My Lists Add new list [GEOGRAPHIC_DATA]…" at bounding box center [88, 225] width 177 height 407
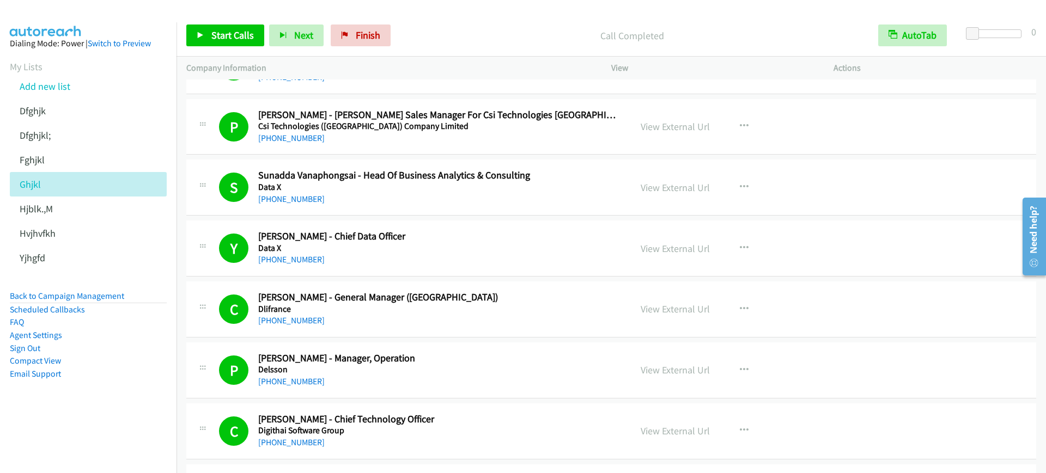
scroll to position [3519, 0]
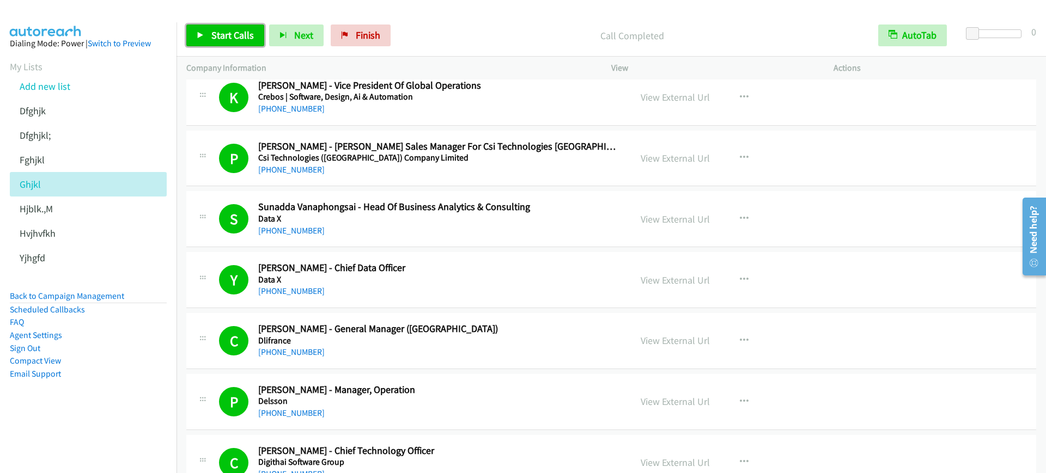
click at [216, 33] on span "Start Calls" at bounding box center [232, 35] width 42 height 13
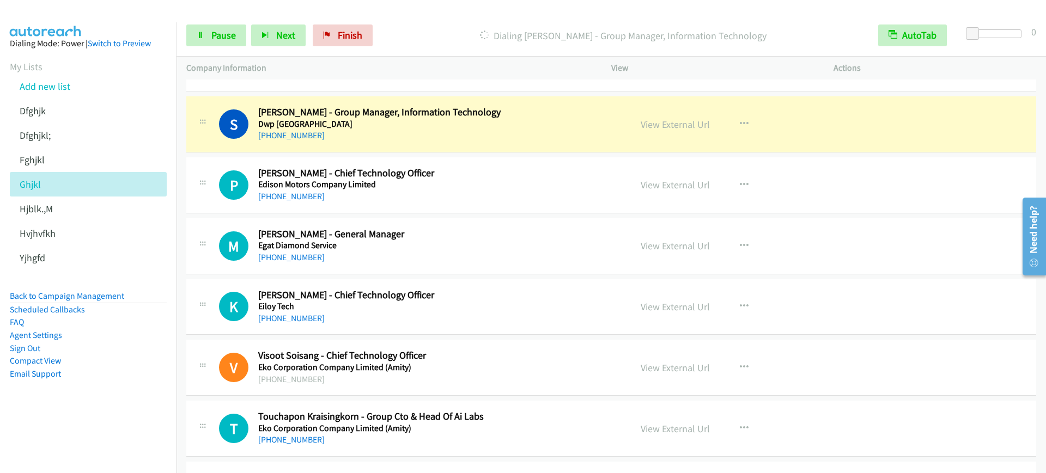
scroll to position [4064, 0]
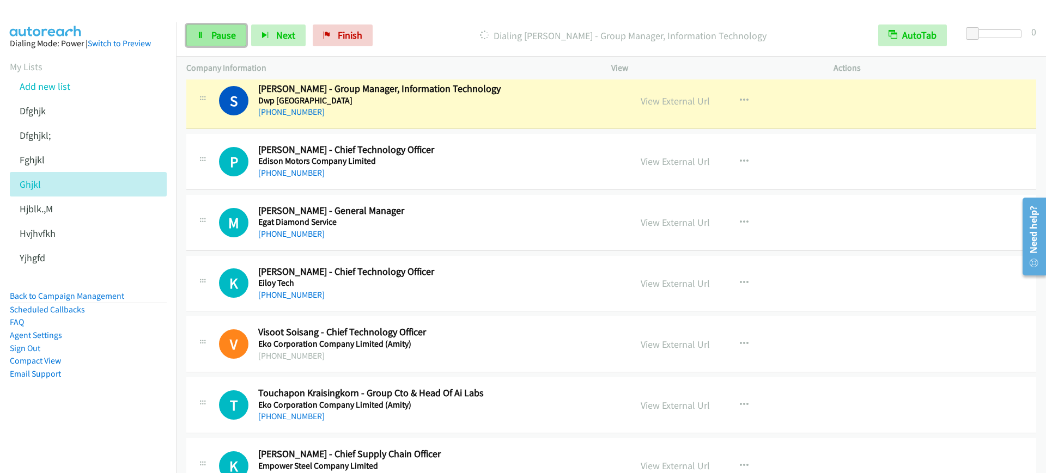
click at [218, 25] on link "Pause" at bounding box center [216, 36] width 60 height 22
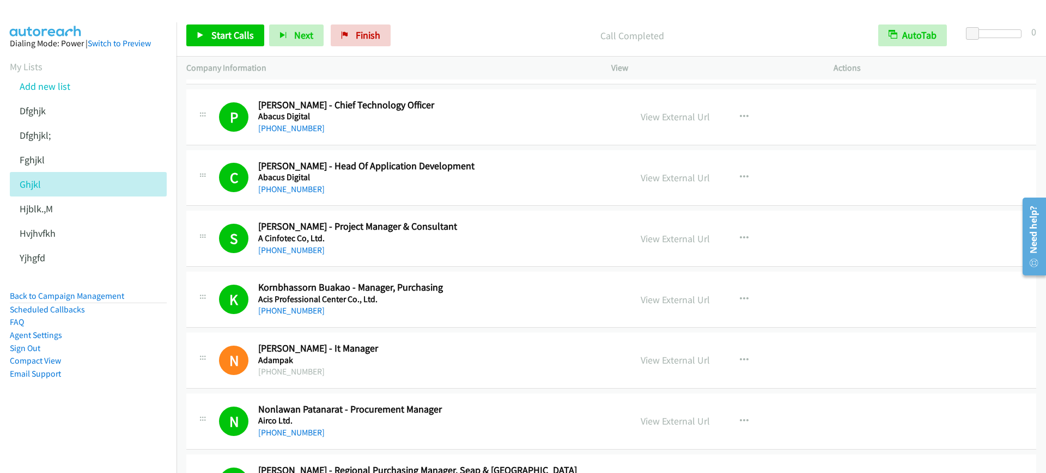
scroll to position [340, 0]
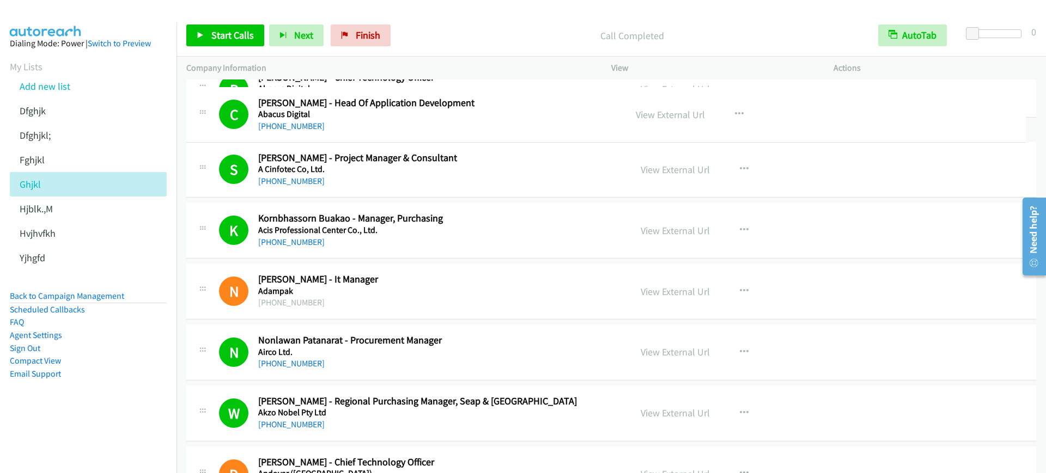
drag, startPoint x: 353, startPoint y: 96, endPoint x: 472, endPoint y: 102, distance: 118.9
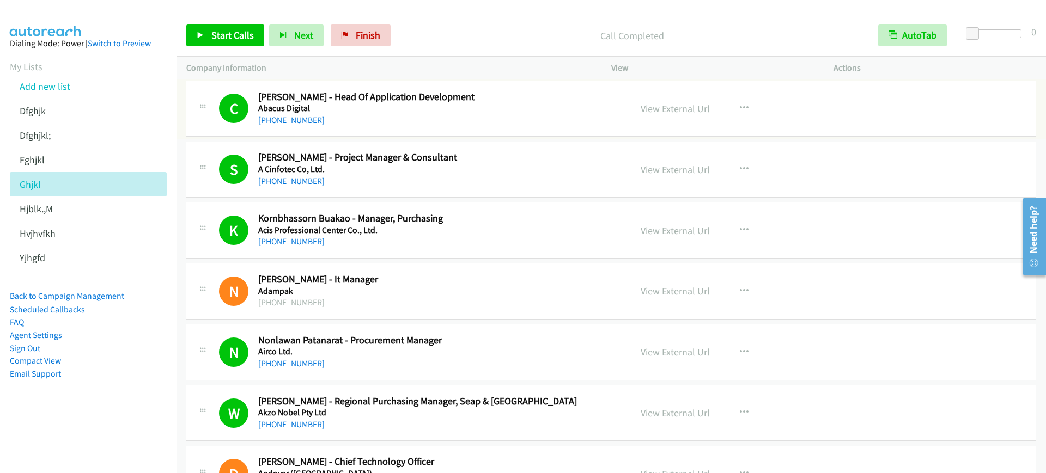
click at [366, 160] on h2 "[PERSON_NAME] - Project Manager & Consultant" at bounding box center [437, 157] width 358 height 13
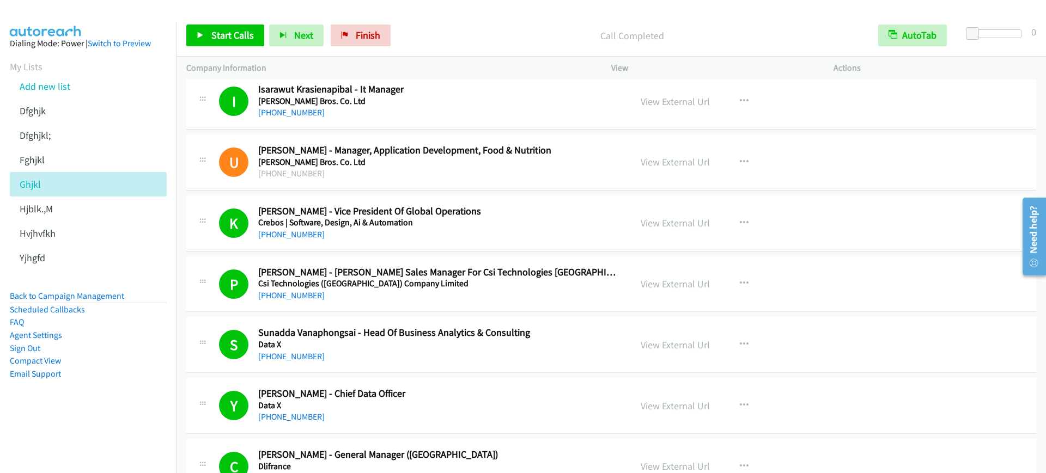
scroll to position [3405, 0]
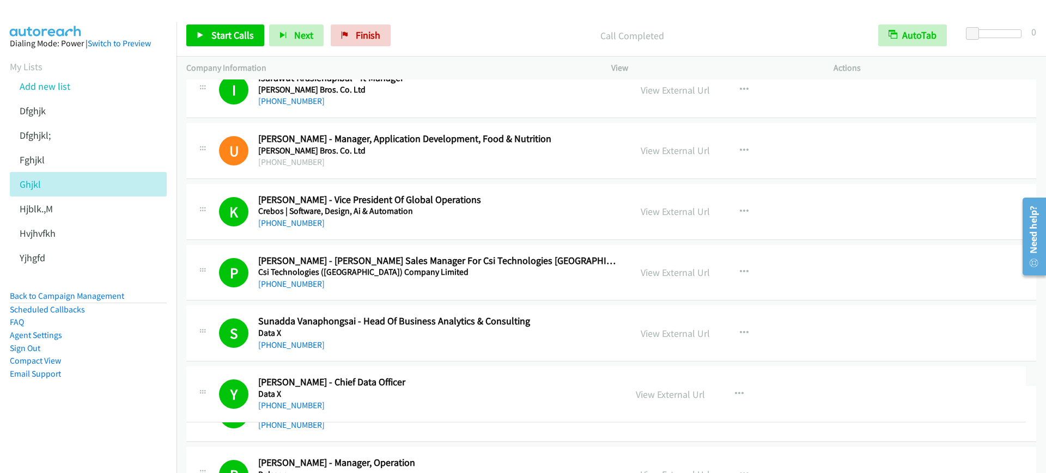
drag, startPoint x: 380, startPoint y: 381, endPoint x: 439, endPoint y: 381, distance: 59.4
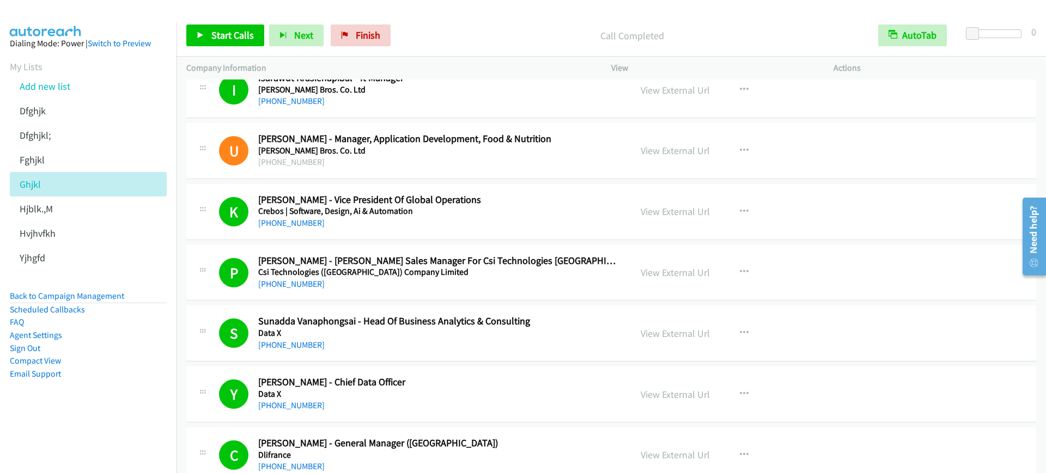
click at [455, 24] on div "Start Calls Pause Next Finish Call Completed AutoTab AutoTab 0" at bounding box center [611, 36] width 869 height 42
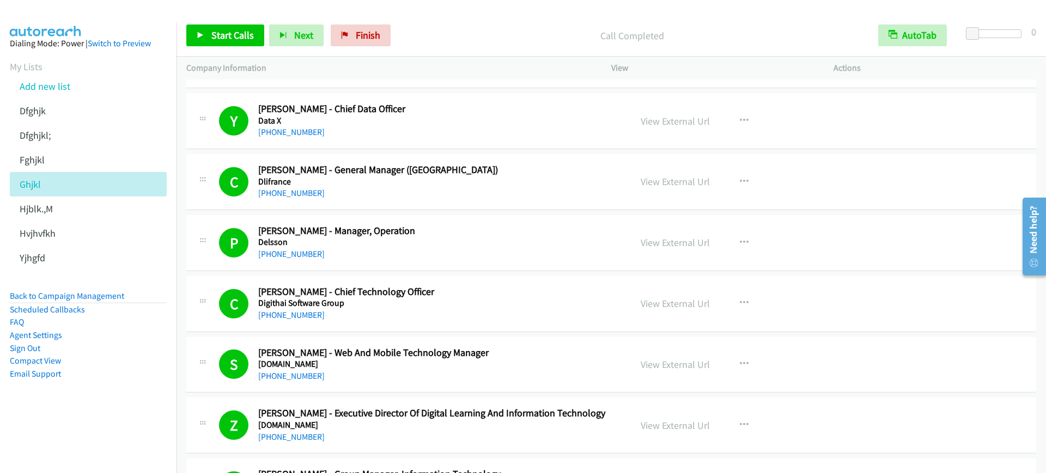
scroll to position [3745, 0]
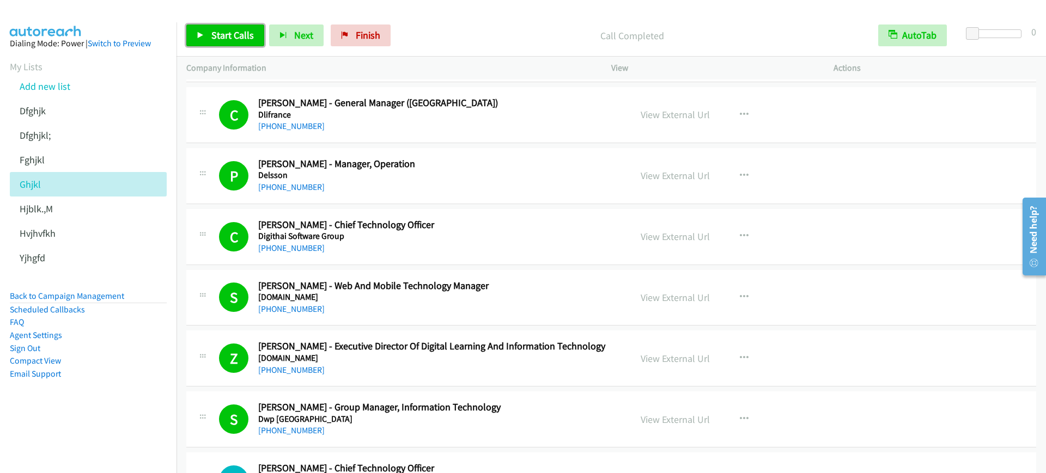
click at [215, 43] on link "Start Calls" at bounding box center [225, 36] width 78 height 22
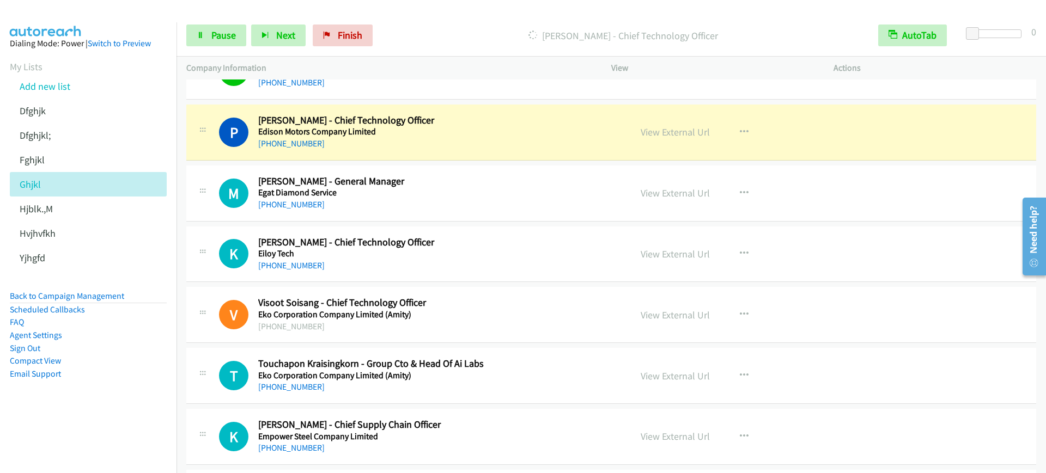
scroll to position [4086, 0]
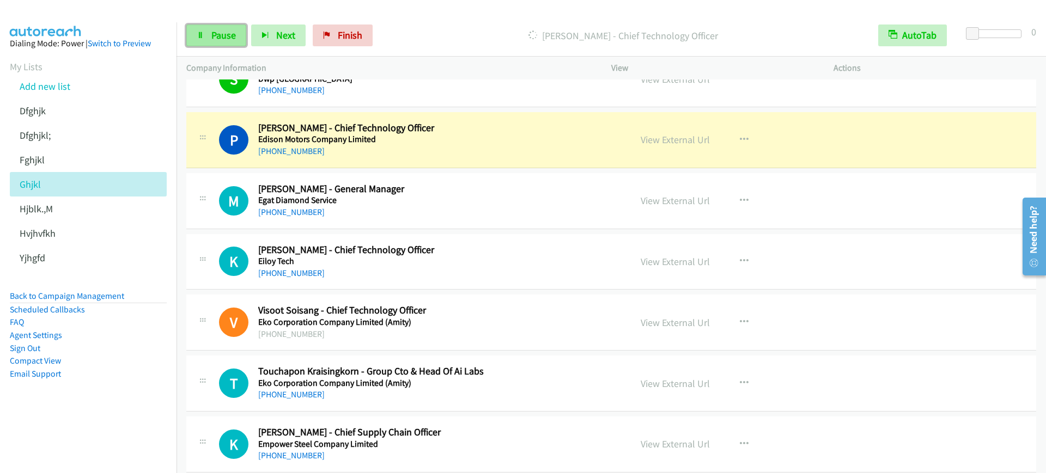
click at [232, 42] on link "Pause" at bounding box center [216, 36] width 60 height 22
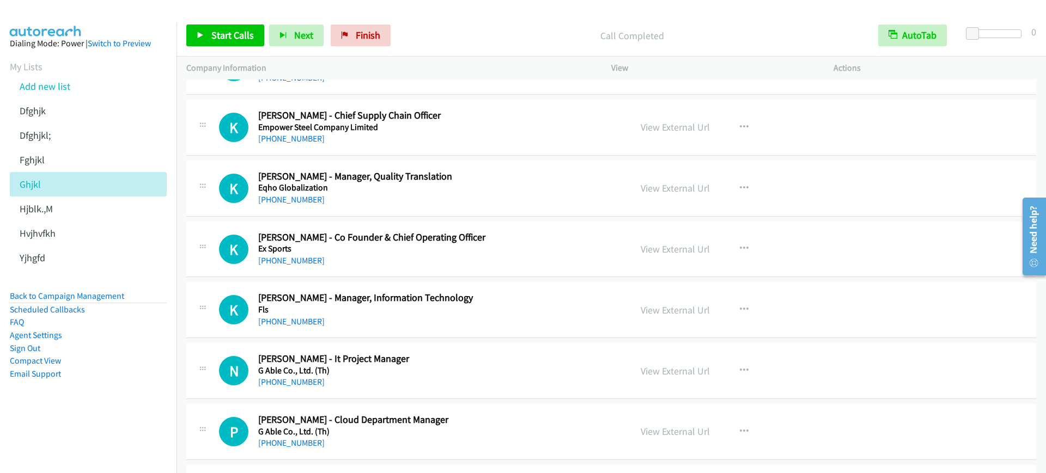
scroll to position [4358, 0]
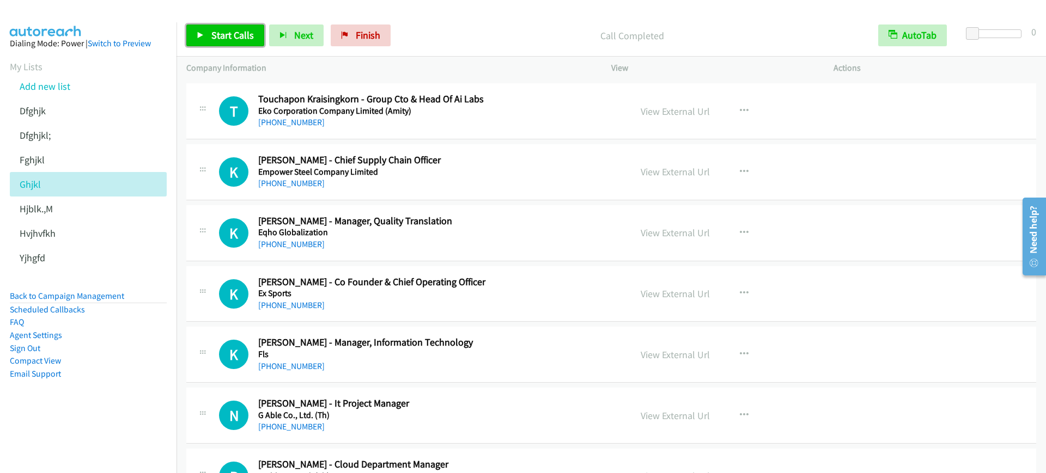
click at [222, 36] on span "Start Calls" at bounding box center [232, 35] width 42 height 13
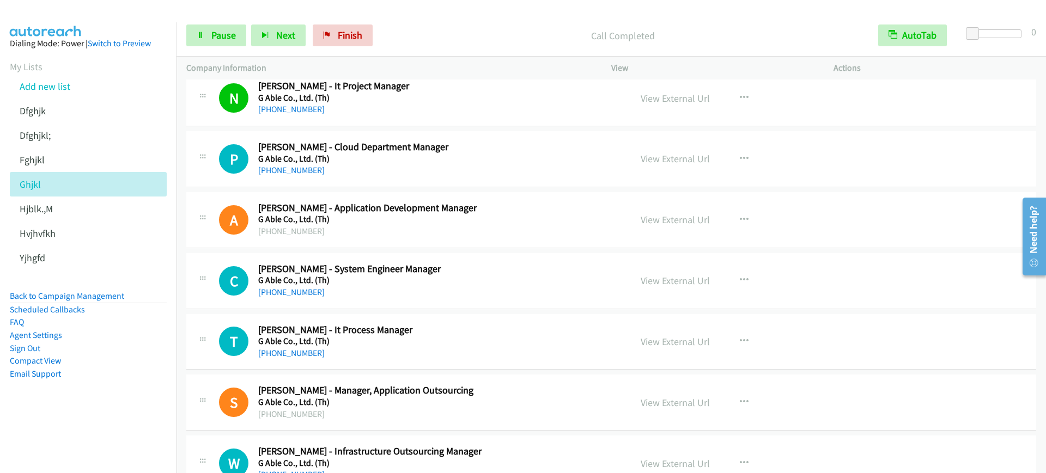
scroll to position [4699, 0]
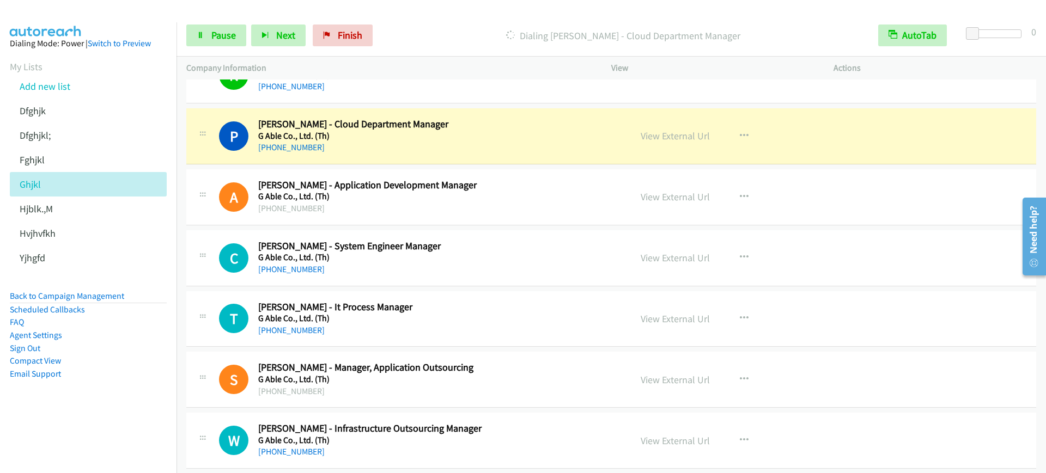
click at [494, 136] on h5 "G Able Co., Ltd. (Th)" at bounding box center [437, 136] width 358 height 11
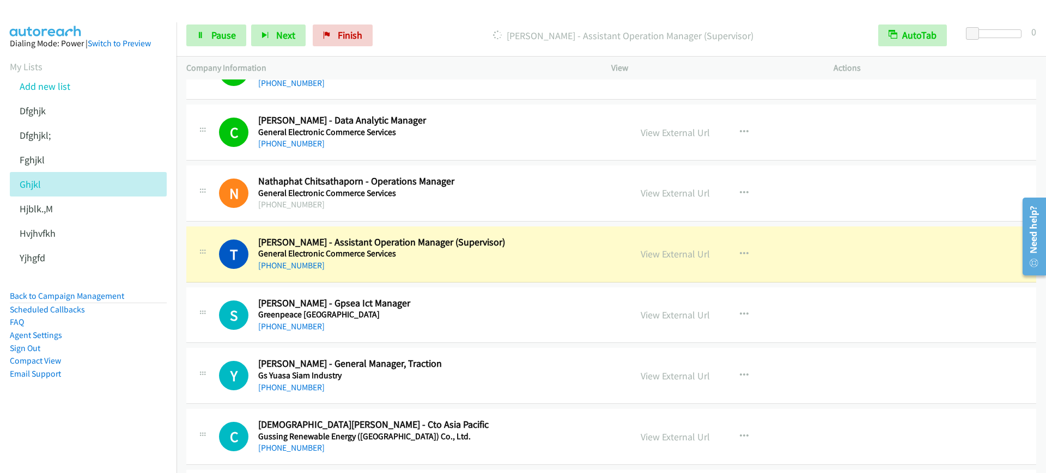
scroll to position [5448, 0]
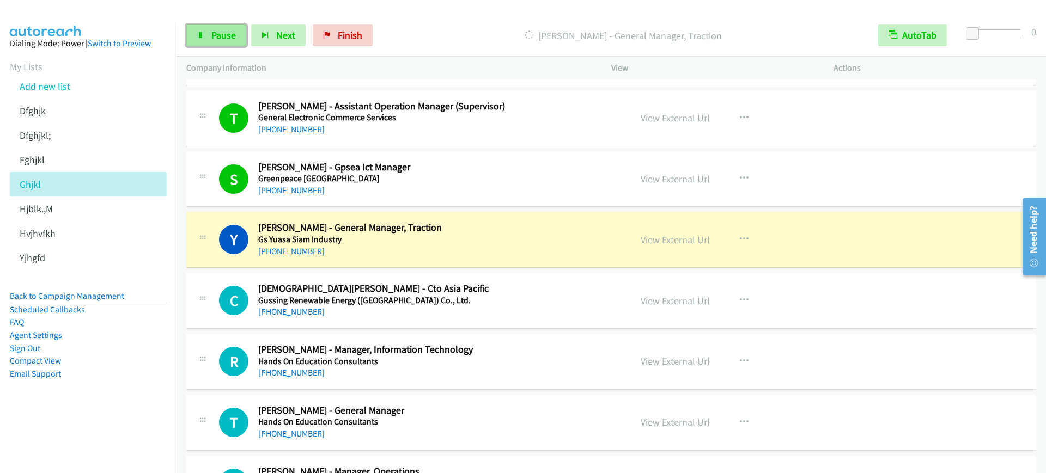
click at [212, 35] on span "Pause" at bounding box center [223, 35] width 25 height 13
